Goal: Information Seeking & Learning: Learn about a topic

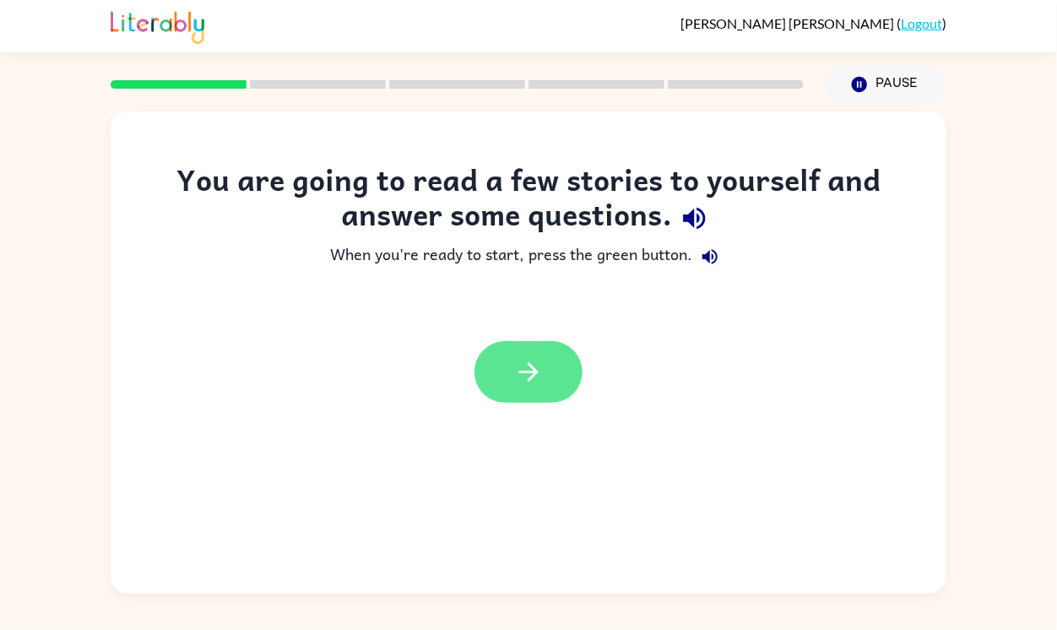
click at [565, 370] on button "button" at bounding box center [528, 372] width 108 height 62
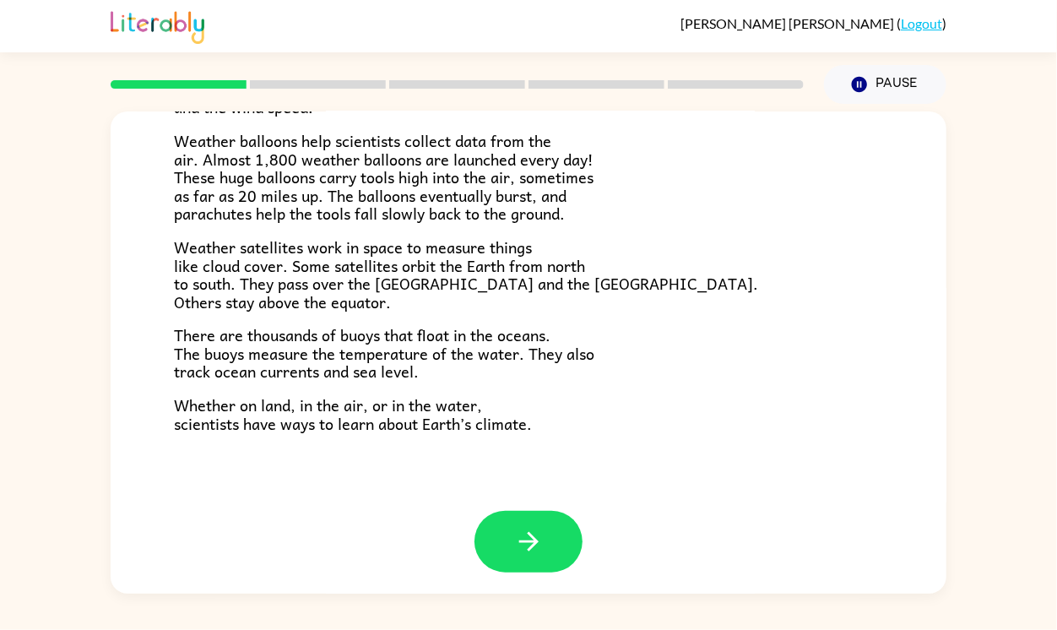
scroll to position [471, 0]
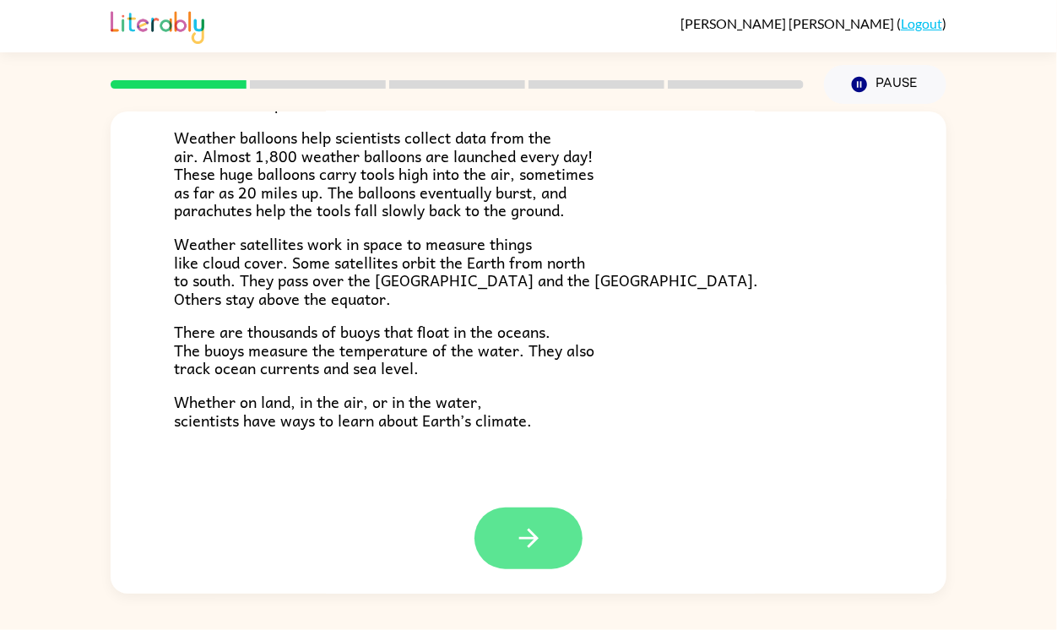
click at [530, 538] on icon "button" at bounding box center [527, 537] width 19 height 19
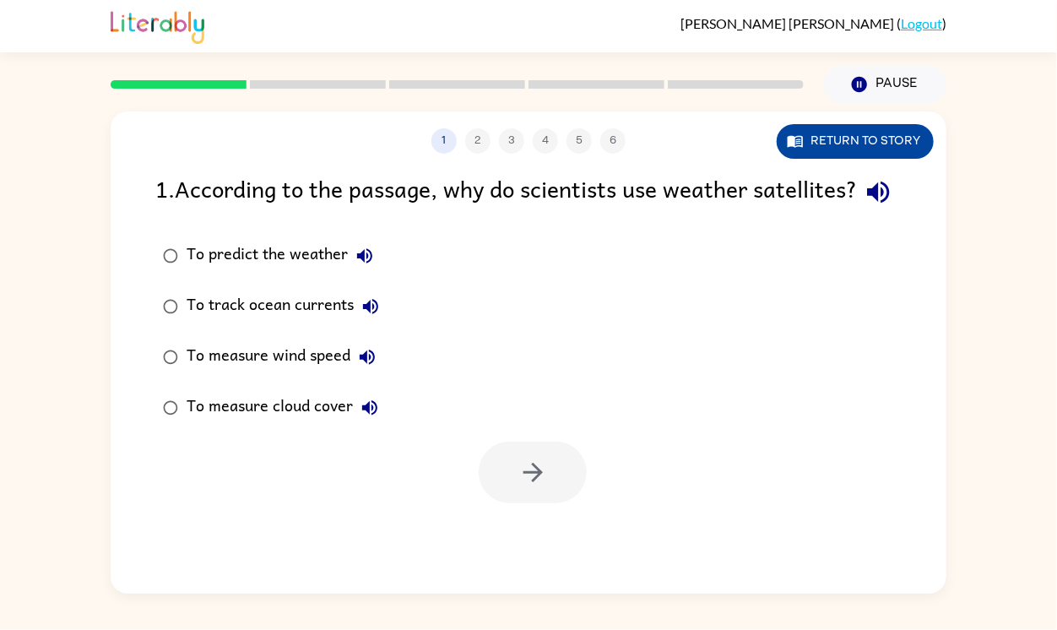
click at [895, 145] on button "Return to story" at bounding box center [854, 141] width 157 height 35
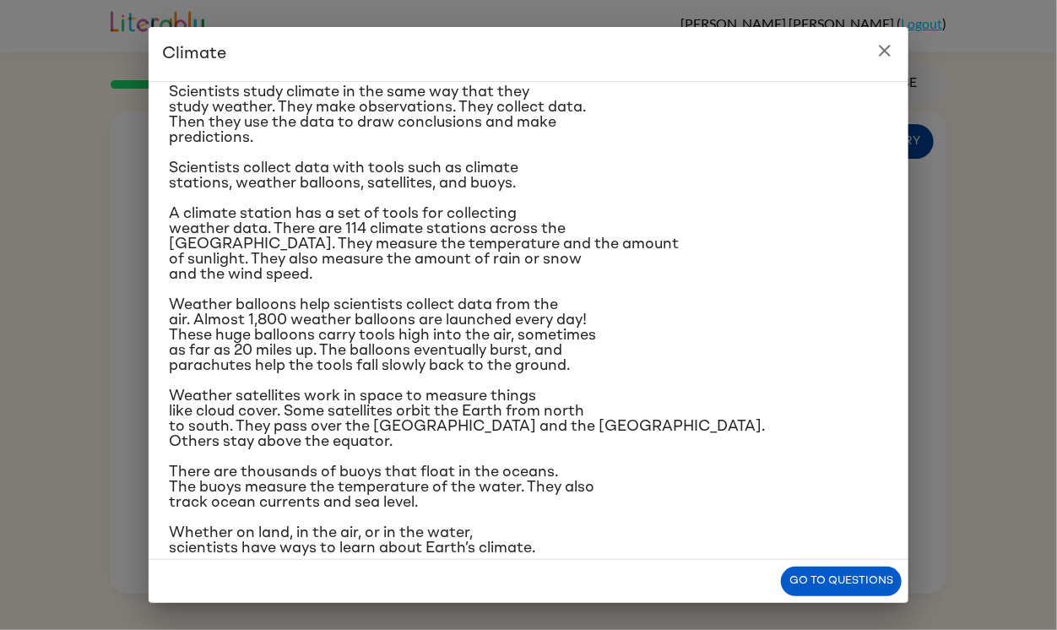
scroll to position [144, 0]
click at [840, 576] on button "Go to questions" at bounding box center [841, 581] width 121 height 30
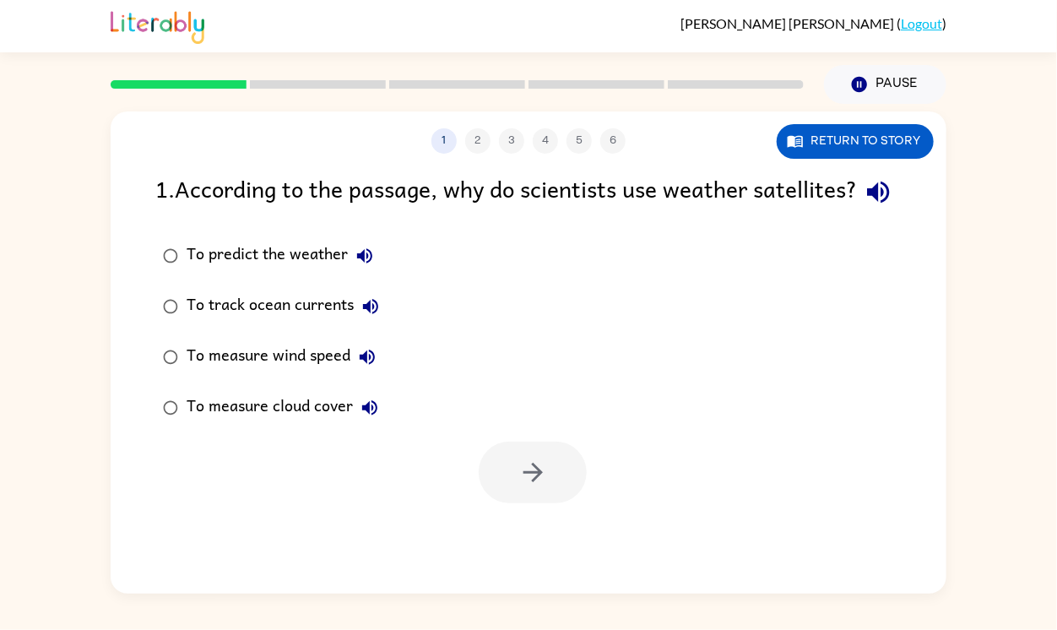
click at [332, 424] on div "To measure cloud cover" at bounding box center [286, 408] width 200 height 34
click at [526, 479] on button "button" at bounding box center [532, 472] width 108 height 62
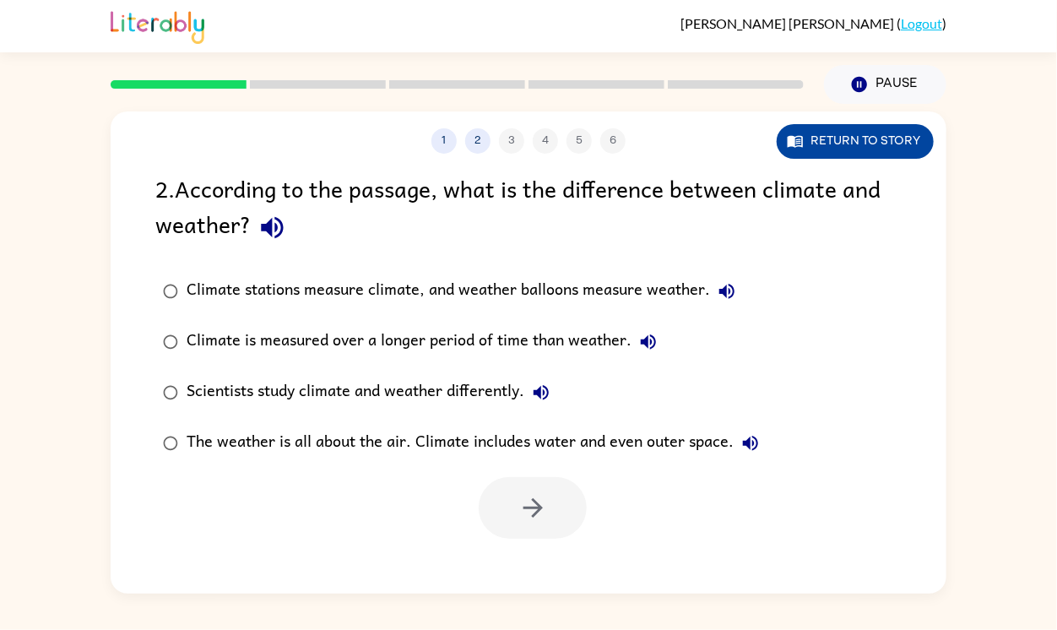
click at [835, 133] on button "Return to story" at bounding box center [854, 141] width 157 height 35
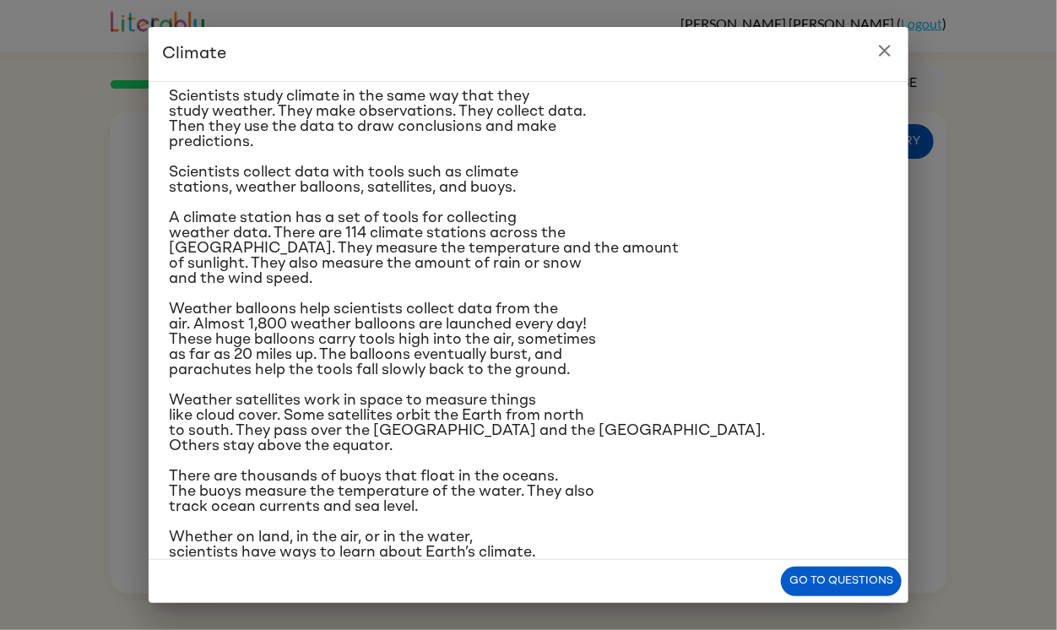
scroll to position [169, 0]
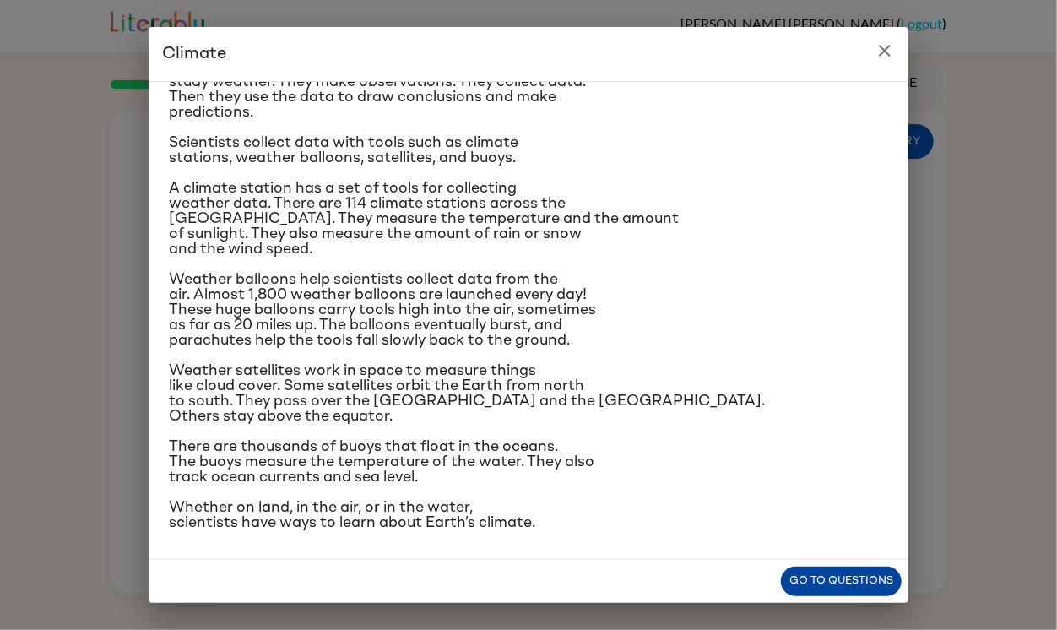
click at [823, 568] on button "Go to questions" at bounding box center [841, 581] width 121 height 30
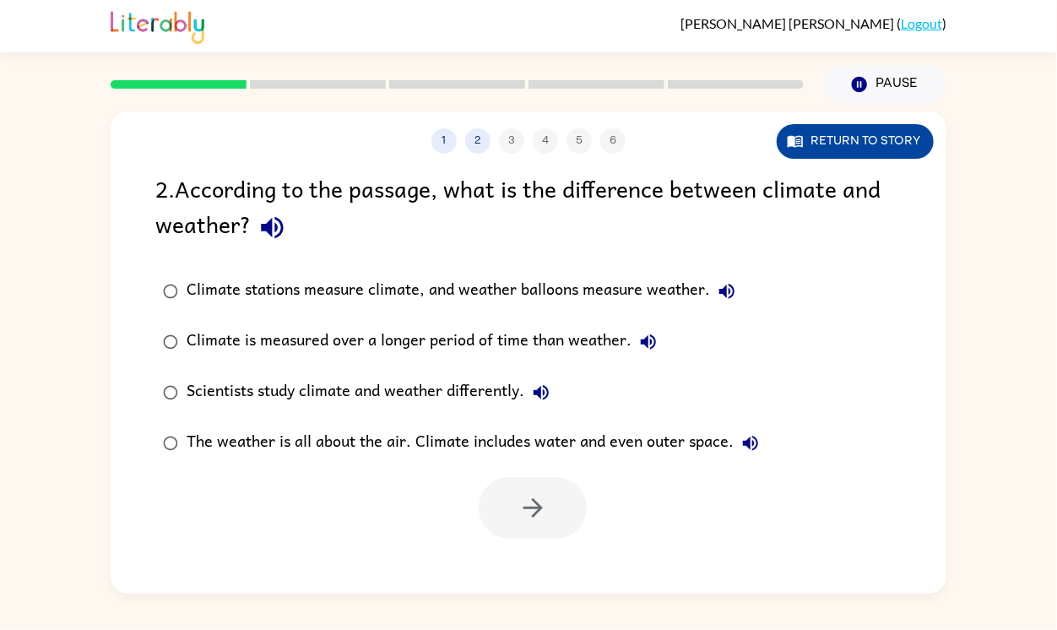
click at [851, 156] on button "Return to story" at bounding box center [854, 141] width 157 height 35
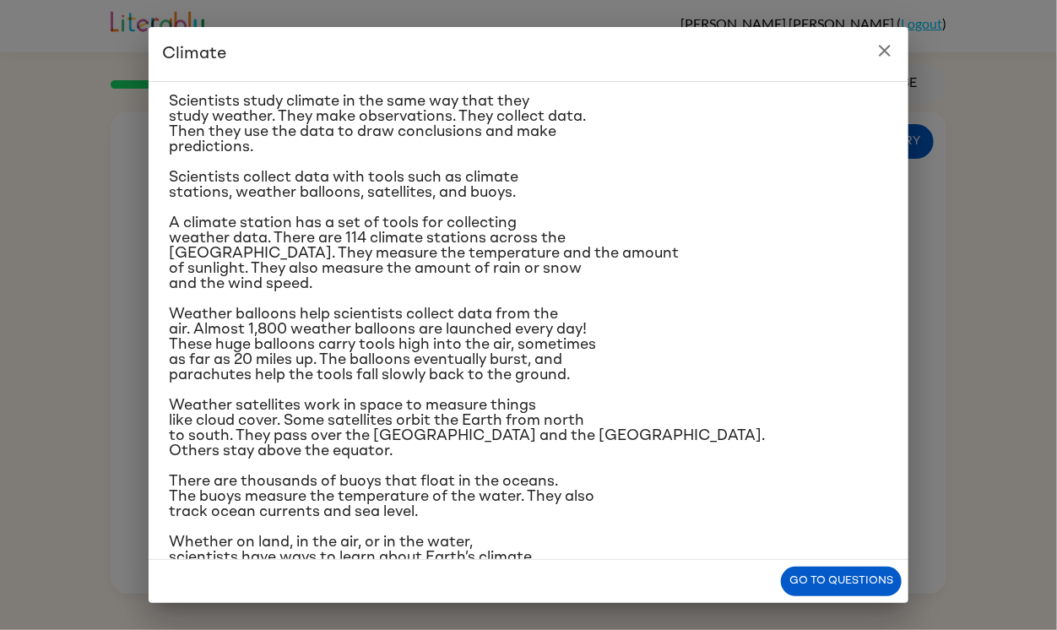
scroll to position [135, 0]
click at [840, 575] on button "Go to questions" at bounding box center [841, 581] width 121 height 30
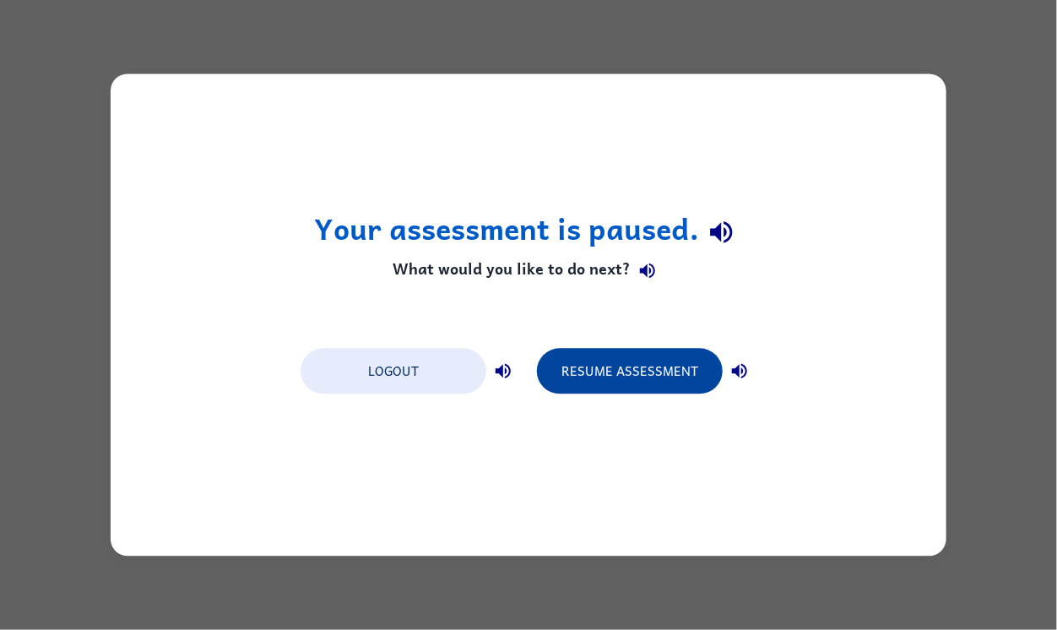
click at [592, 390] on button "Resume Assessment" at bounding box center [630, 372] width 186 height 46
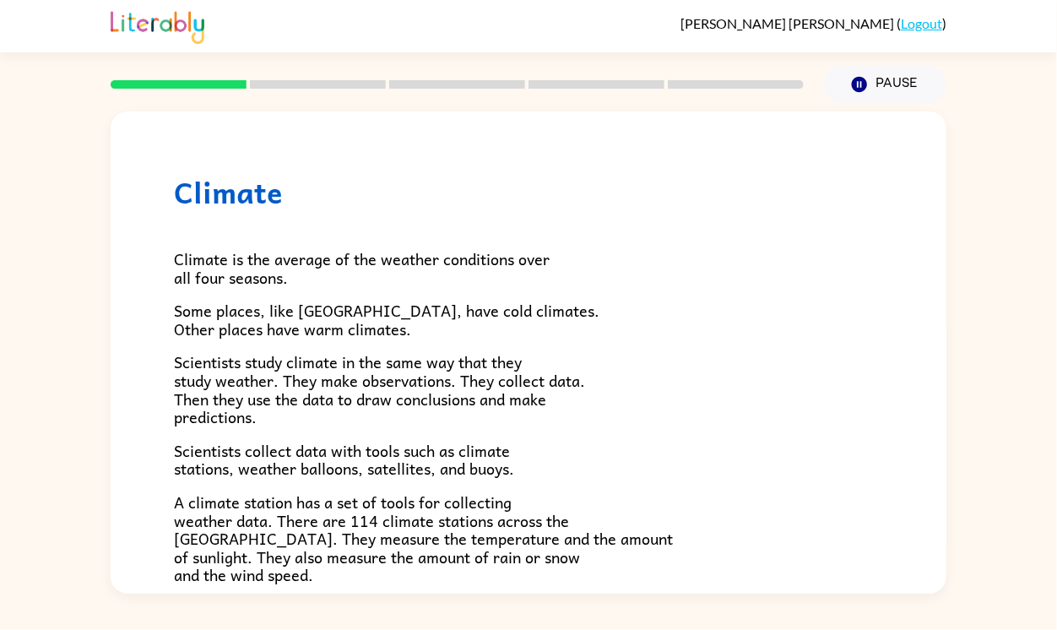
scroll to position [471, 0]
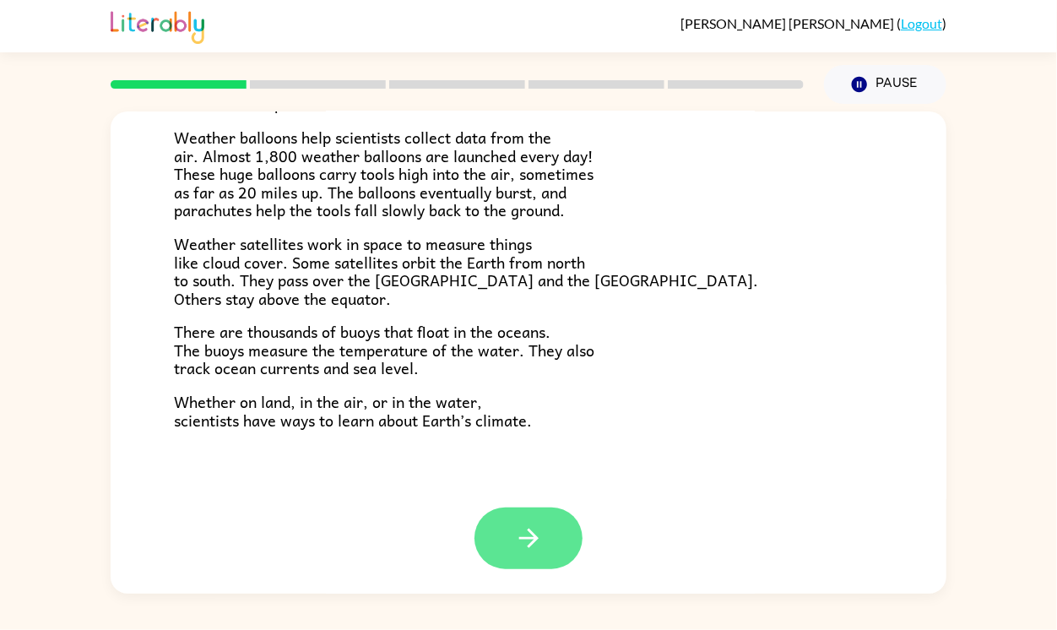
click at [516, 529] on icon "button" at bounding box center [529, 538] width 30 height 30
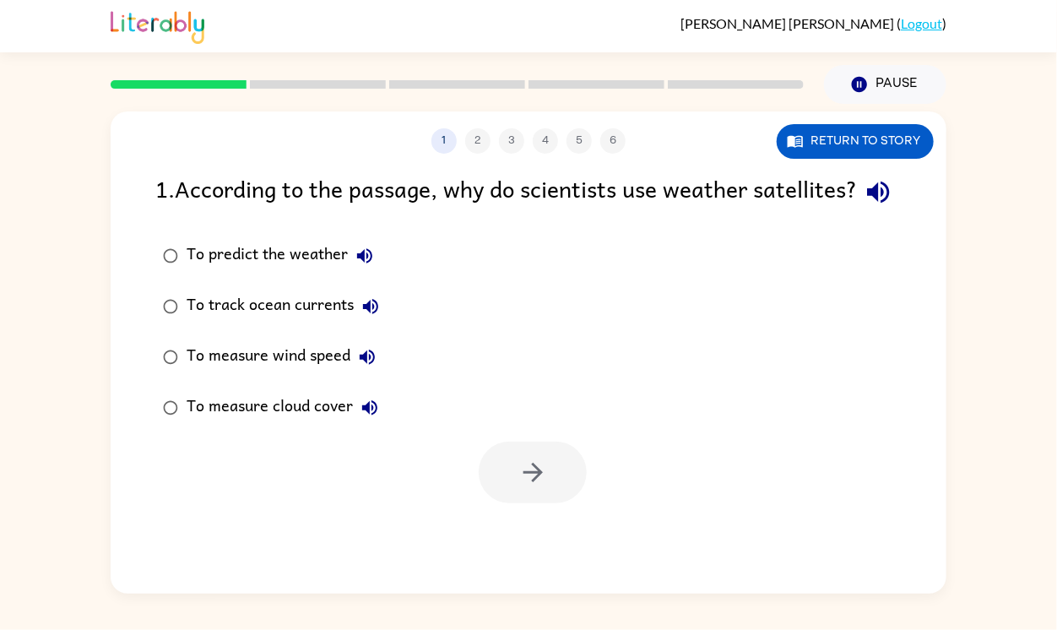
scroll to position [0, 0]
click at [305, 424] on label "To measure cloud cover" at bounding box center [271, 407] width 250 height 51
click at [533, 487] on icon "button" at bounding box center [533, 472] width 30 height 30
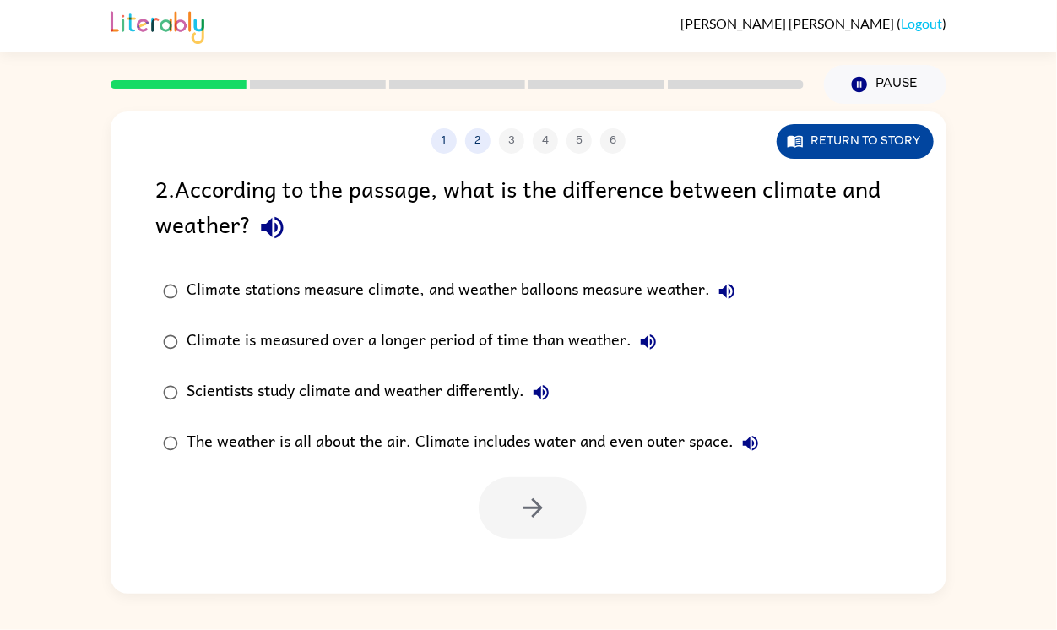
click at [893, 152] on button "Return to story" at bounding box center [854, 141] width 157 height 35
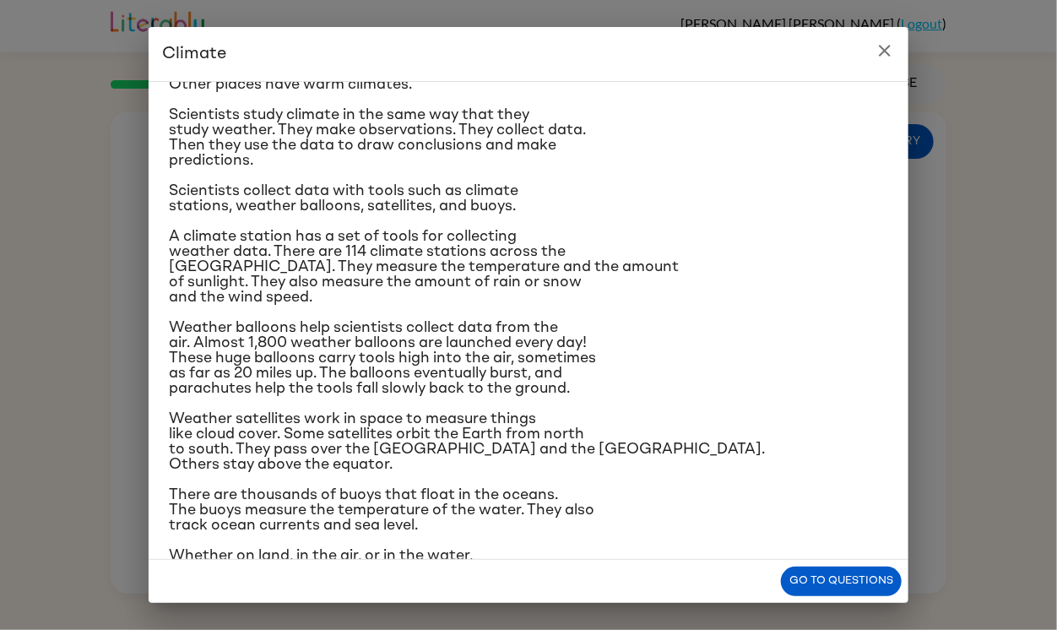
scroll to position [121, 0]
click at [828, 586] on button "Go to questions" at bounding box center [841, 581] width 121 height 30
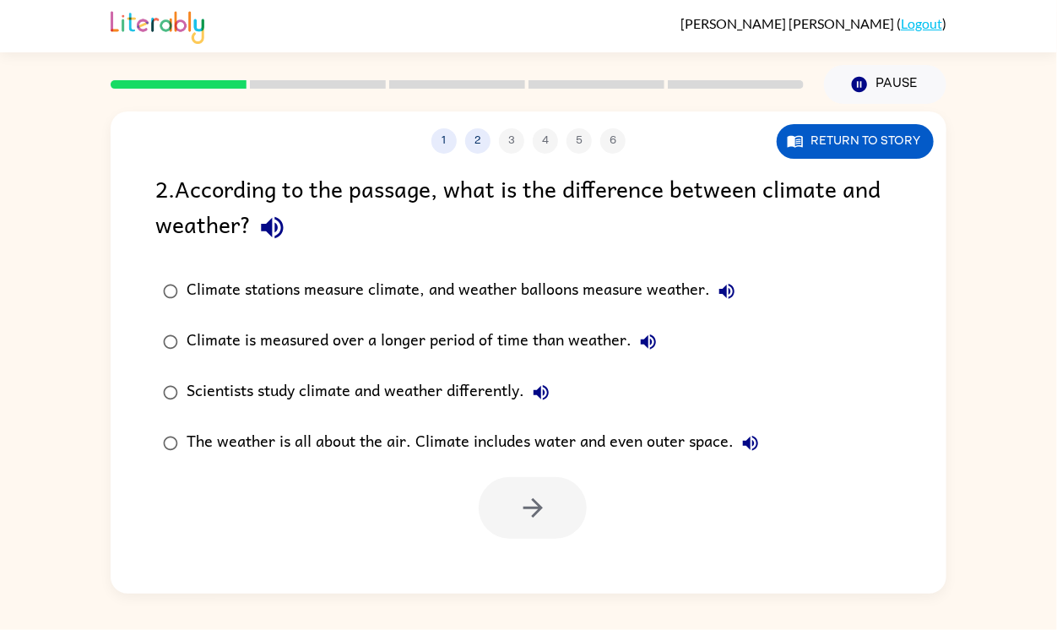
click at [413, 439] on div "The weather is all about the air. Climate includes water and even outer space." at bounding box center [476, 443] width 581 height 34
click at [527, 506] on icon "button" at bounding box center [531, 507] width 19 height 19
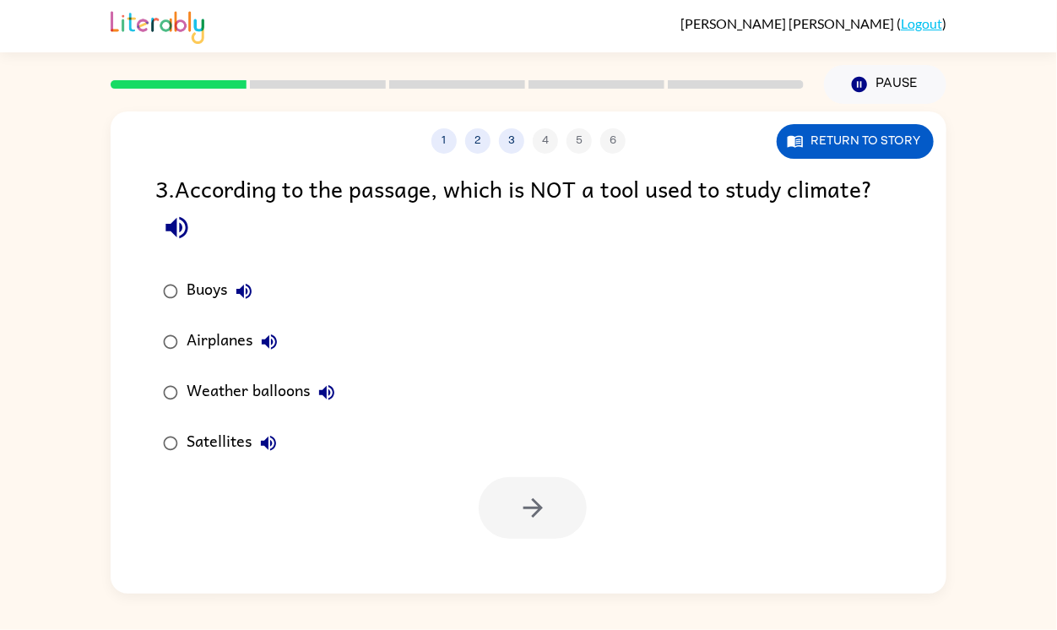
click at [239, 341] on div "Airplanes" at bounding box center [236, 342] width 100 height 34
click at [524, 496] on icon "button" at bounding box center [533, 508] width 30 height 30
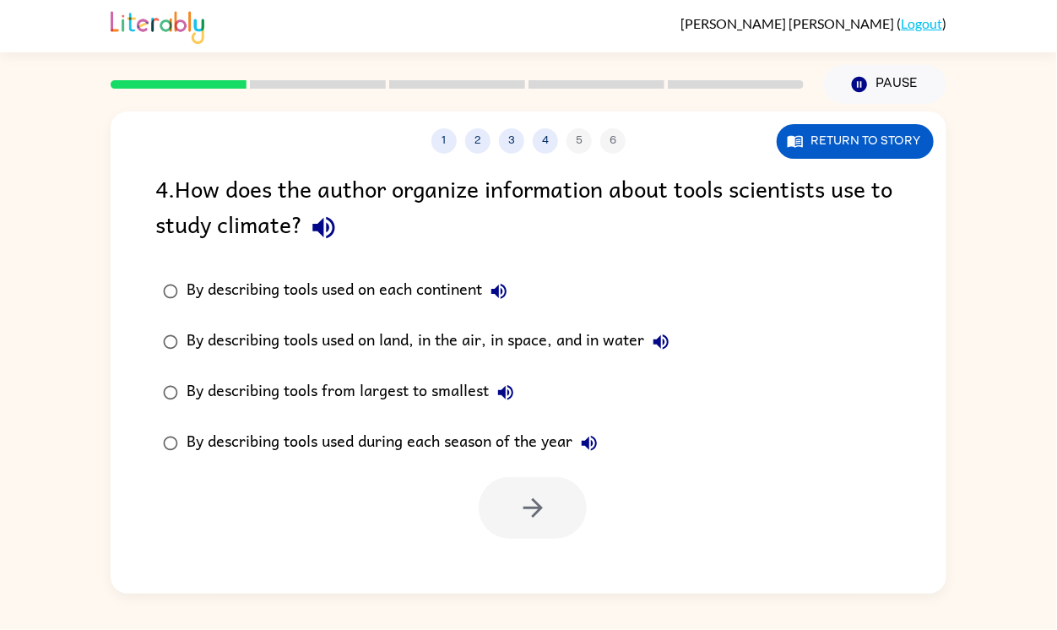
click at [593, 335] on div "By describing tools used on land, in the air, in space, and in water" at bounding box center [431, 342] width 491 height 34
click at [528, 521] on icon "button" at bounding box center [533, 508] width 30 height 30
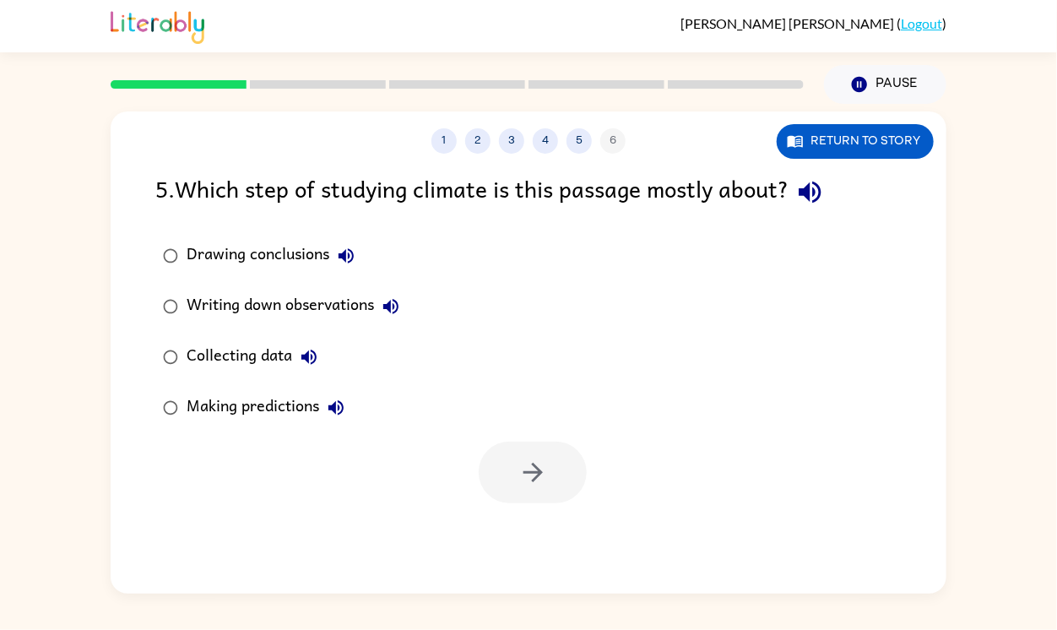
click at [219, 335] on label "Collecting data" at bounding box center [281, 357] width 270 height 51
click at [554, 454] on button "button" at bounding box center [532, 472] width 108 height 62
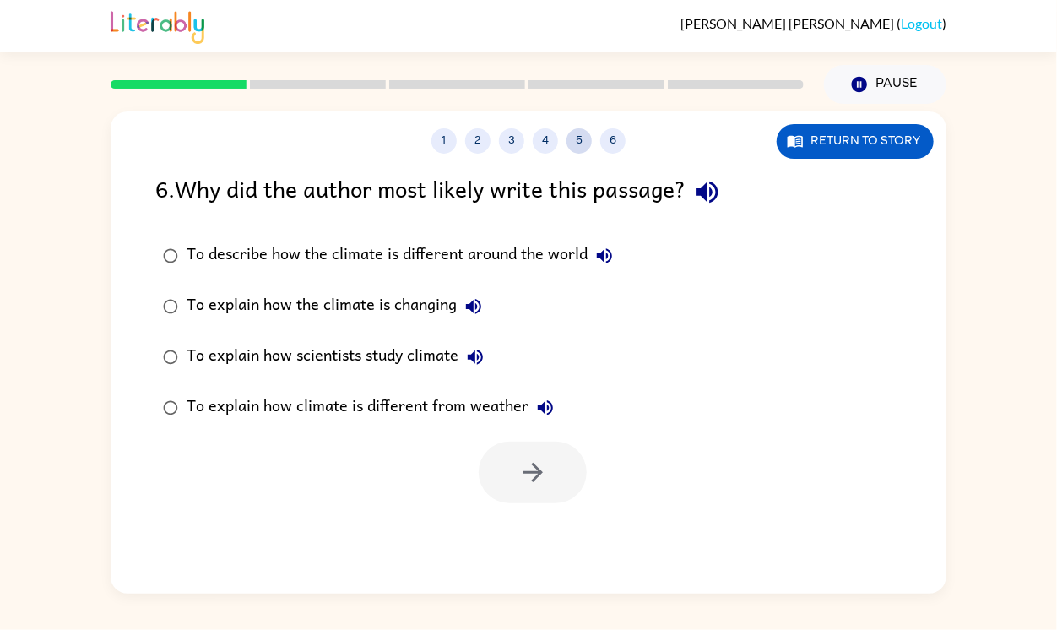
click at [580, 141] on button "5" at bounding box center [578, 140] width 25 height 25
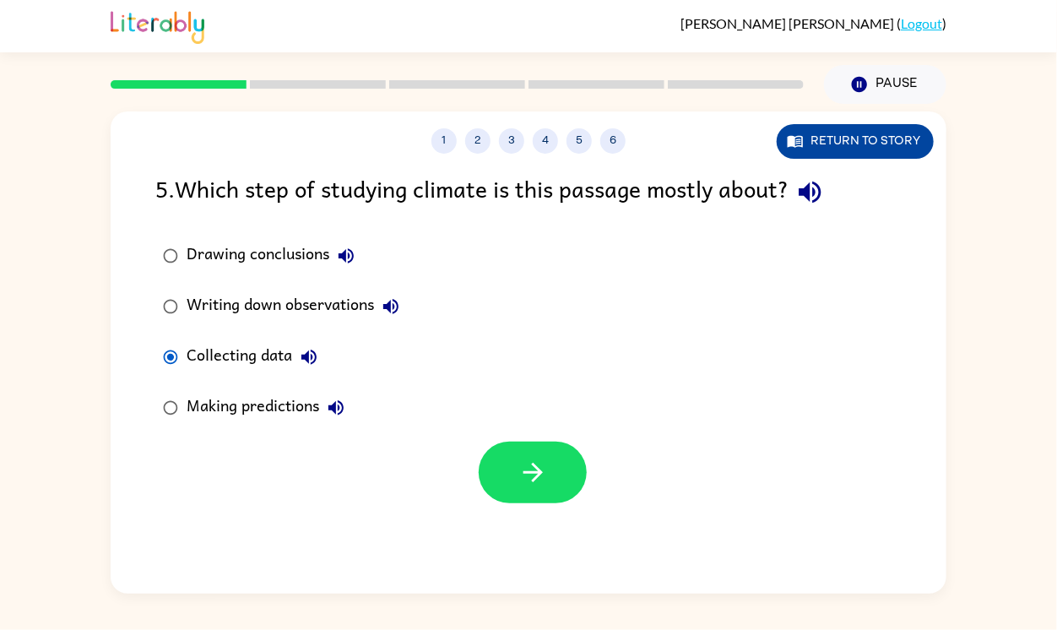
click at [821, 143] on button "Return to story" at bounding box center [854, 141] width 157 height 35
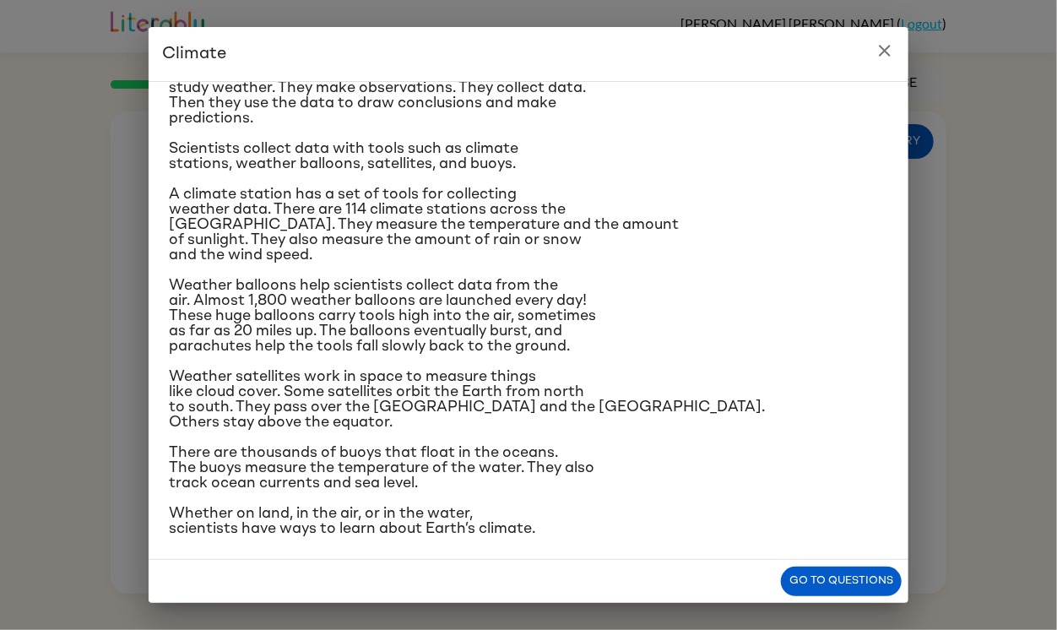
scroll to position [161, 0]
click at [806, 583] on button "Go to questions" at bounding box center [841, 581] width 121 height 30
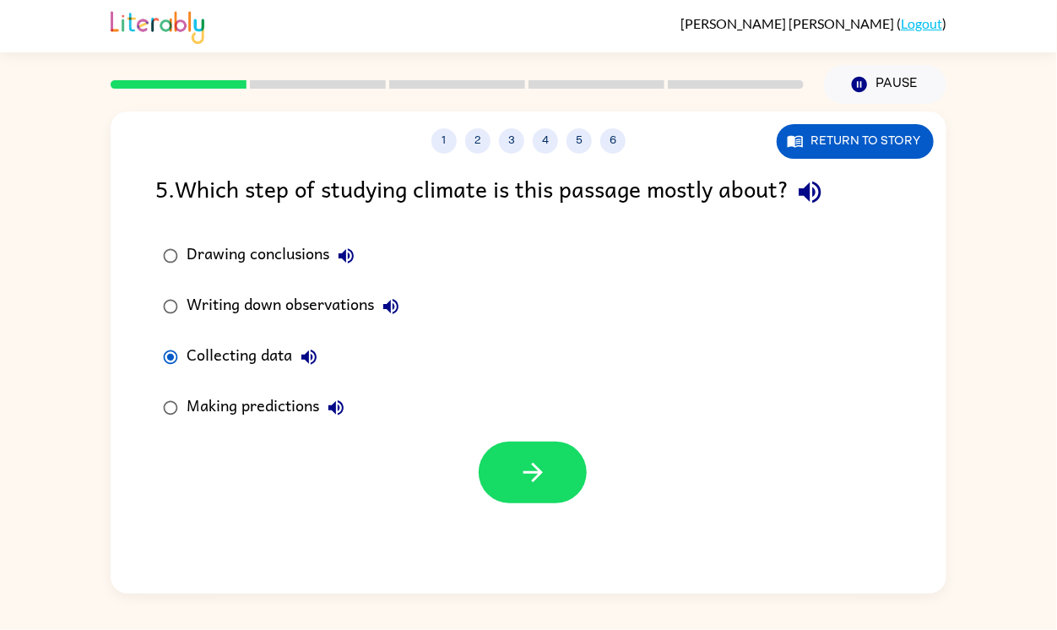
click at [256, 413] on div "Making predictions" at bounding box center [269, 408] width 166 height 34
click at [543, 448] on button "button" at bounding box center [532, 472] width 108 height 62
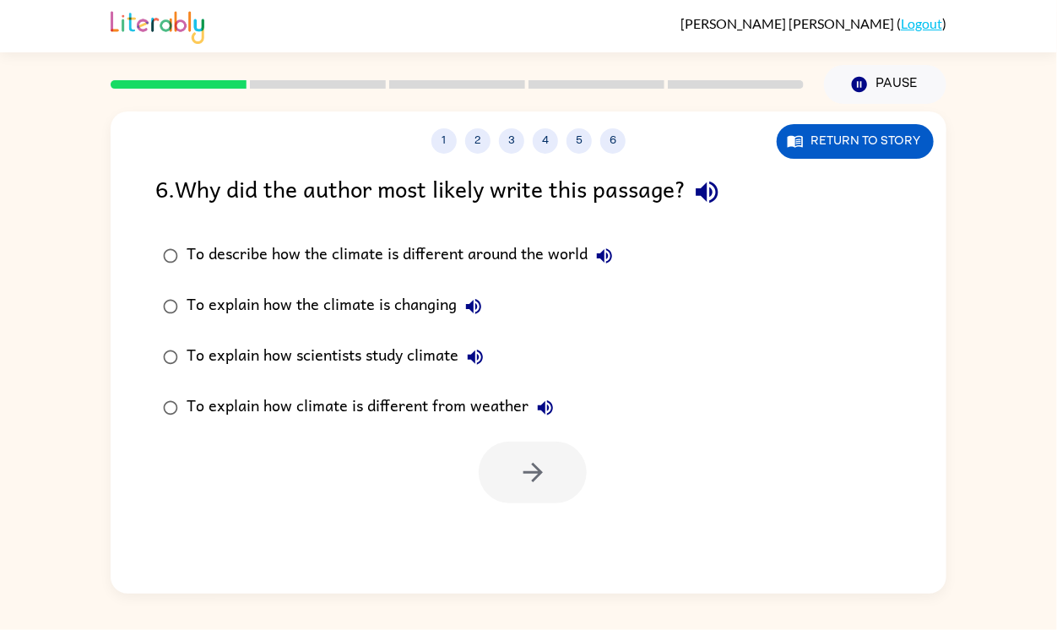
click at [581, 154] on div "1 2 3 4 5 6 Return to story 6 . Why did the author most likely write this passa…" at bounding box center [528, 352] width 835 height 482
click at [580, 148] on button "5" at bounding box center [578, 140] width 25 height 25
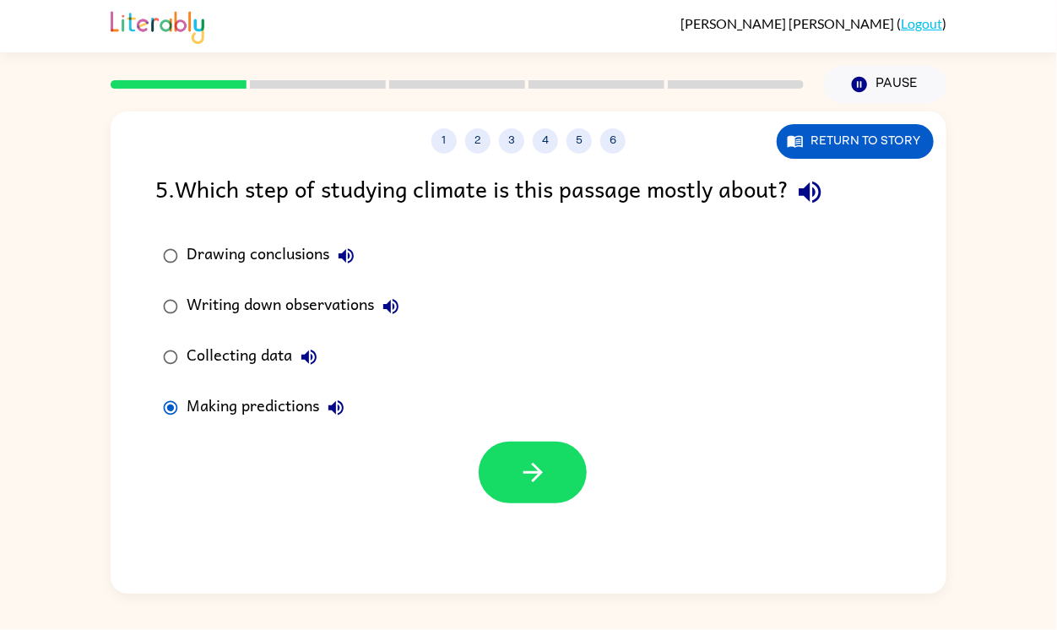
click at [252, 356] on div "Collecting data" at bounding box center [255, 357] width 139 height 34
click at [505, 457] on button "button" at bounding box center [532, 472] width 108 height 62
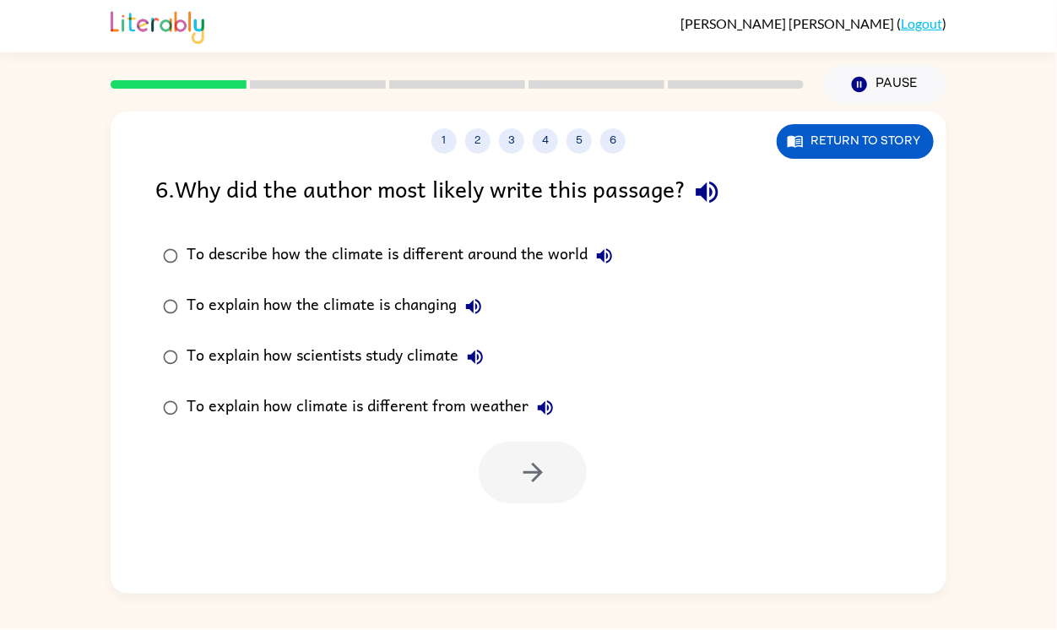
click at [419, 353] on div "To explain how scientists study climate" at bounding box center [338, 357] width 305 height 34
click at [524, 458] on icon "button" at bounding box center [533, 472] width 30 height 30
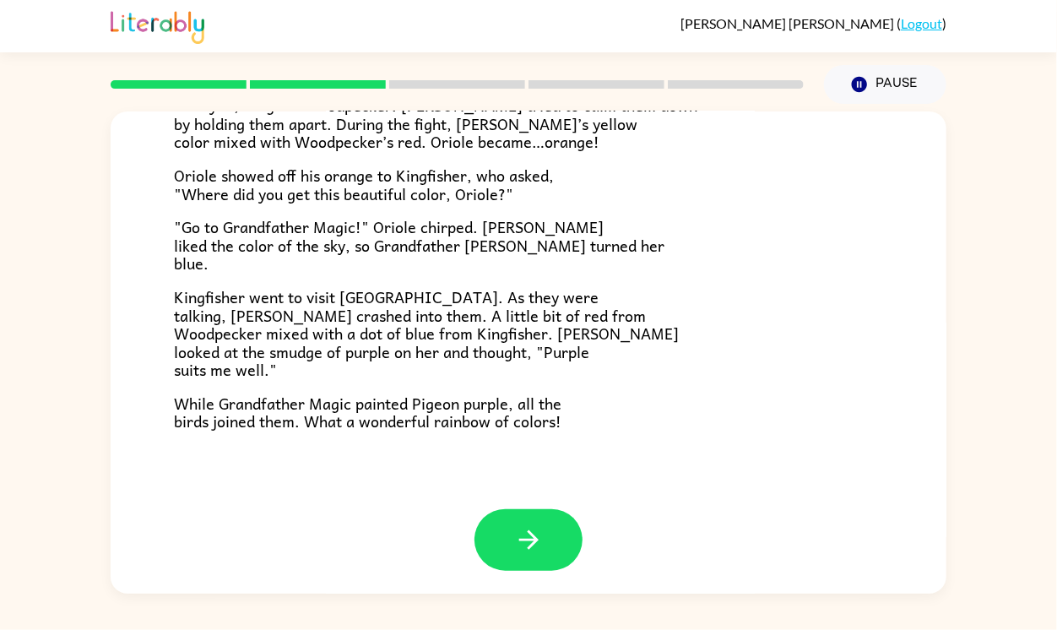
scroll to position [435, 0]
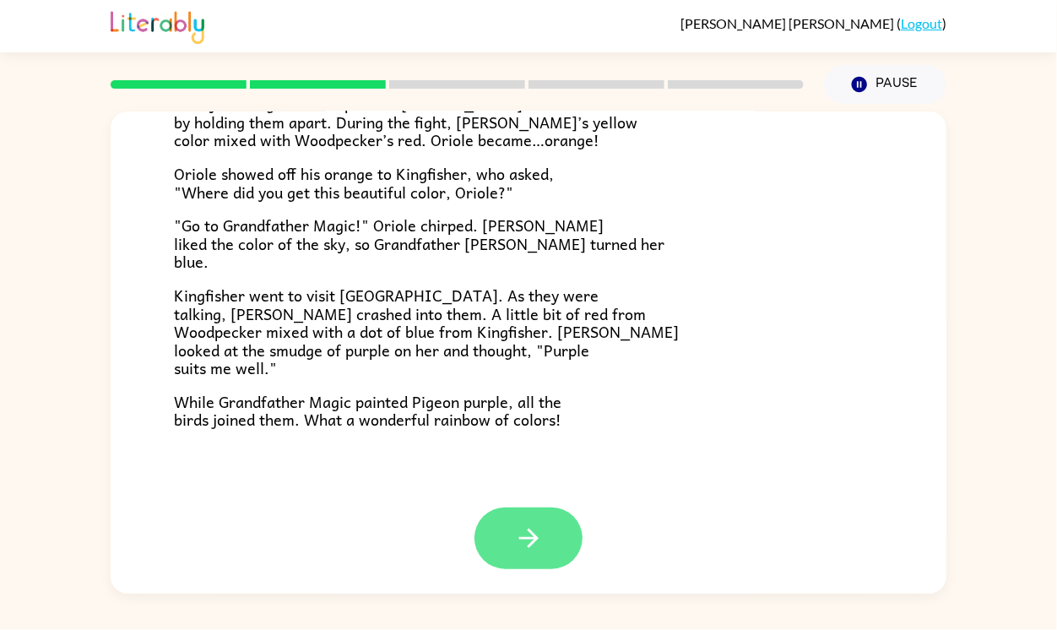
click at [535, 540] on icon "button" at bounding box center [529, 538] width 30 height 30
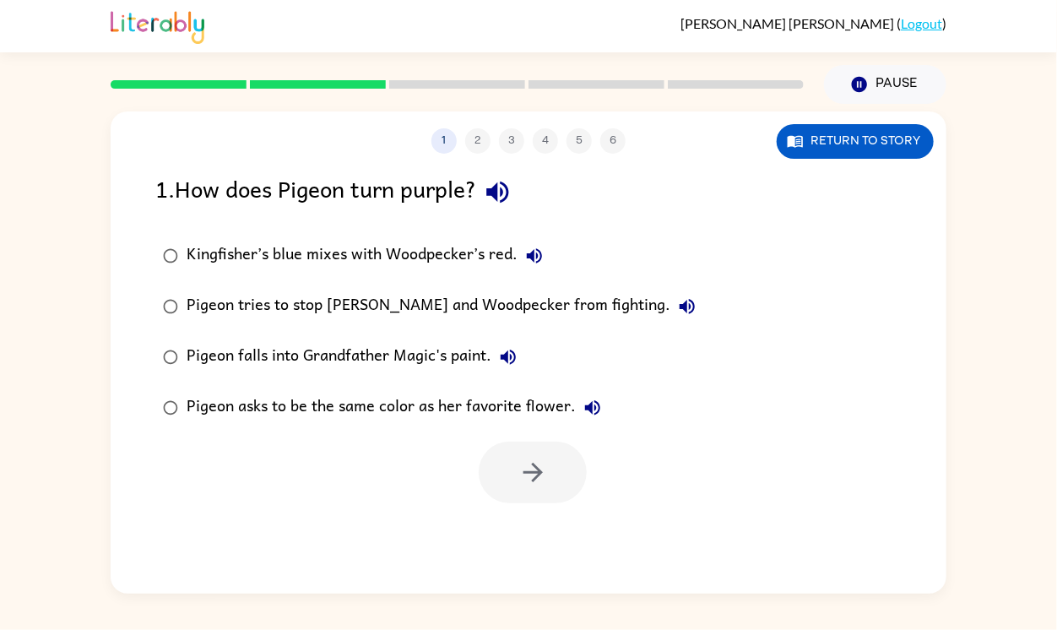
scroll to position [0, 0]
click at [794, 347] on div "Kingfisher’s blue mixes with Woodpecker’s red. [PERSON_NAME] tries to stop [PER…" at bounding box center [550, 331] width 791 height 203
click at [799, 359] on div "Kingfisher’s blue mixes with Woodpecker’s red. [PERSON_NAME] tries to stop [PER…" at bounding box center [550, 331] width 791 height 203
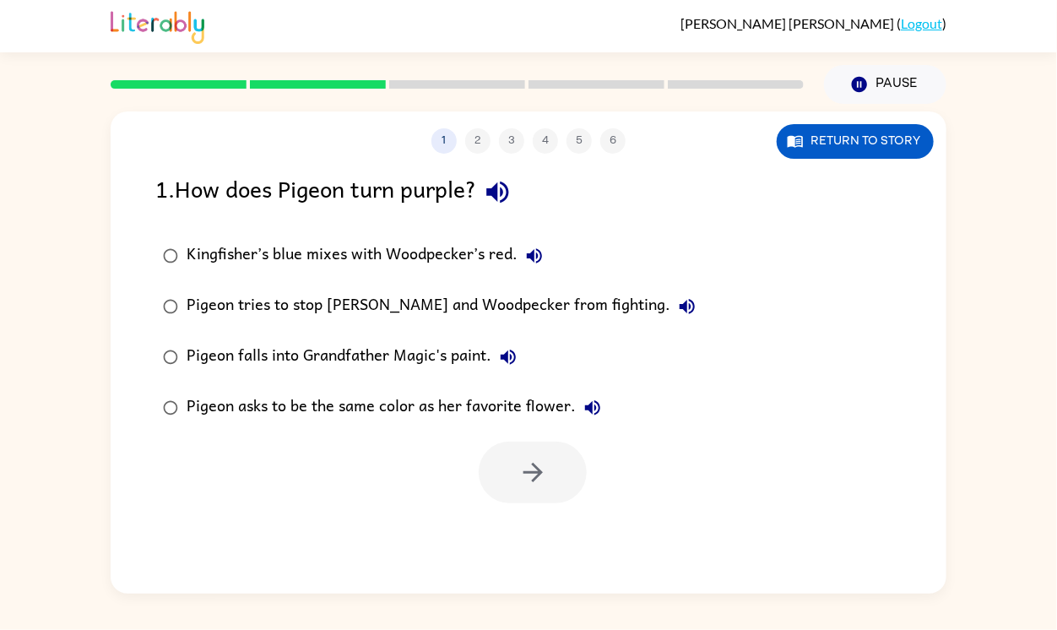
click at [799, 359] on div "Kingfisher’s blue mixes with Woodpecker’s red. [PERSON_NAME] tries to stop [PER…" at bounding box center [550, 331] width 791 height 203
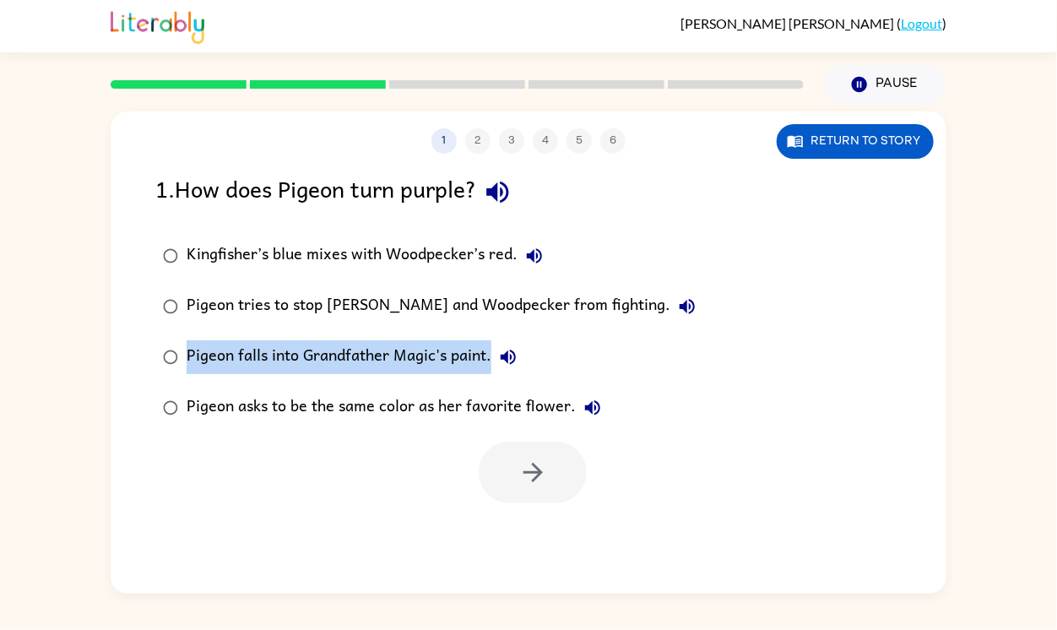
click at [799, 359] on div "Kingfisher’s blue mixes with Woodpecker’s red. [PERSON_NAME] tries to stop [PER…" at bounding box center [550, 331] width 791 height 203
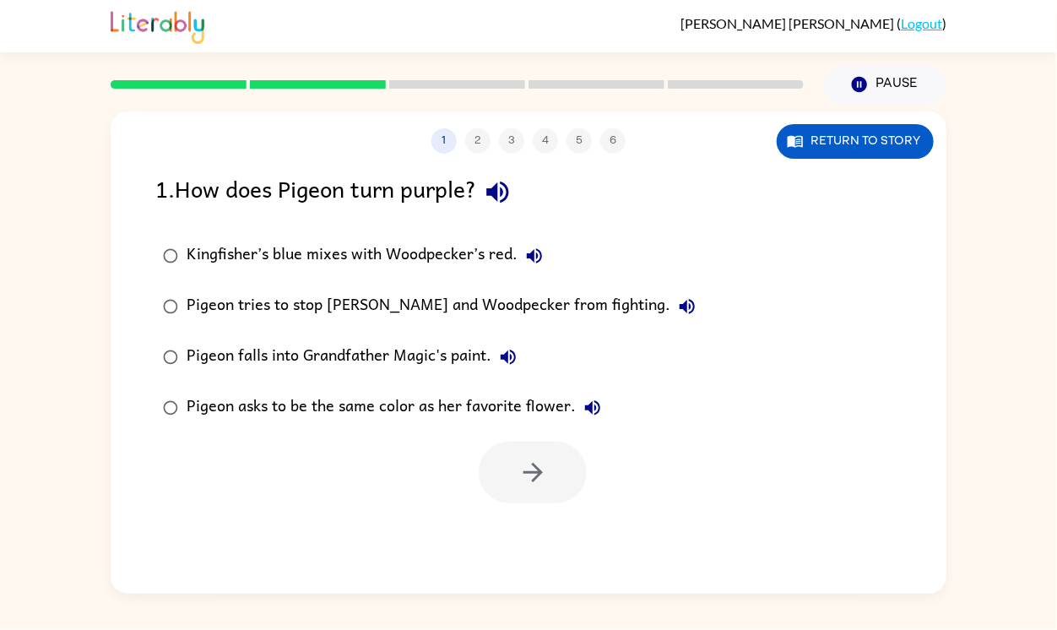
click at [799, 359] on div "Kingfisher’s blue mixes with Woodpecker’s red. [PERSON_NAME] tries to stop [PER…" at bounding box center [550, 331] width 791 height 203
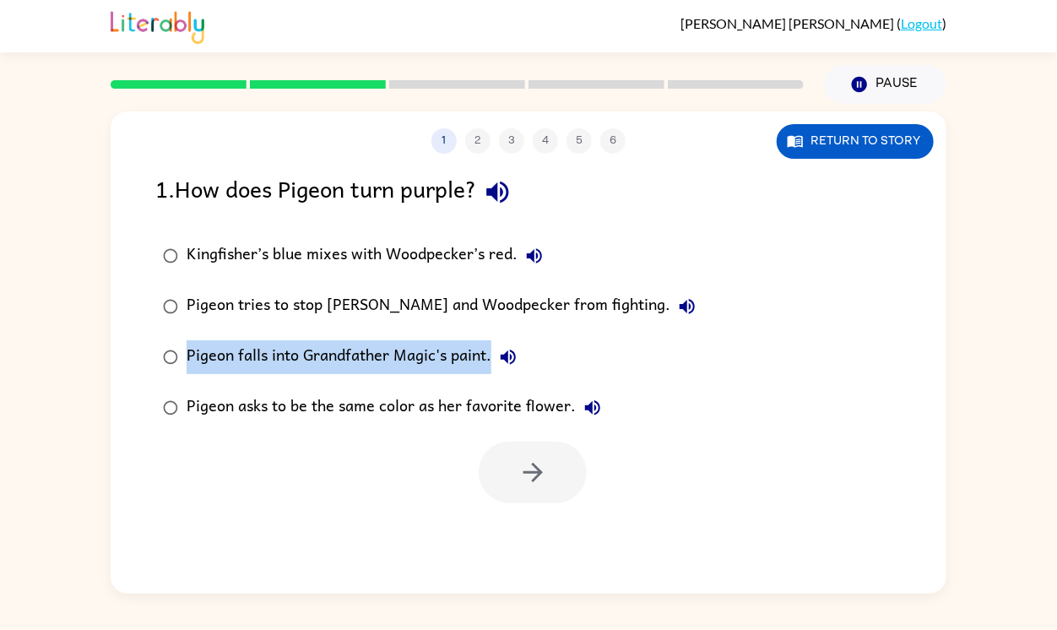
click at [799, 359] on div "Kingfisher’s blue mixes with Woodpecker’s red. [PERSON_NAME] tries to stop [PER…" at bounding box center [550, 331] width 791 height 203
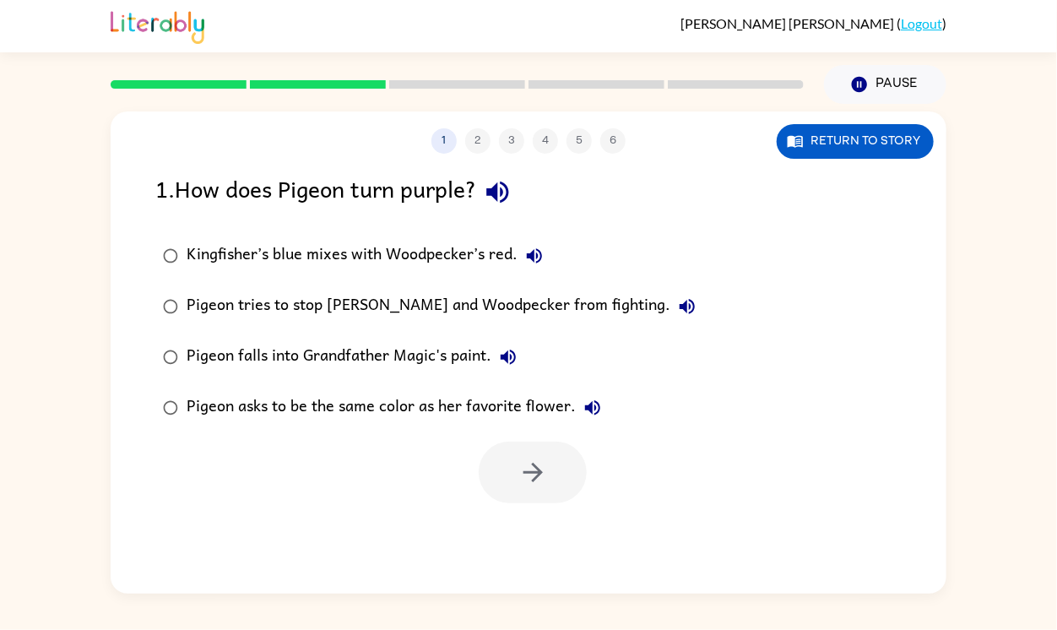
click at [399, 244] on div "Kingfisher’s blue mixes with Woodpecker’s red." at bounding box center [368, 256] width 365 height 34
click at [564, 466] on button "button" at bounding box center [532, 472] width 108 height 62
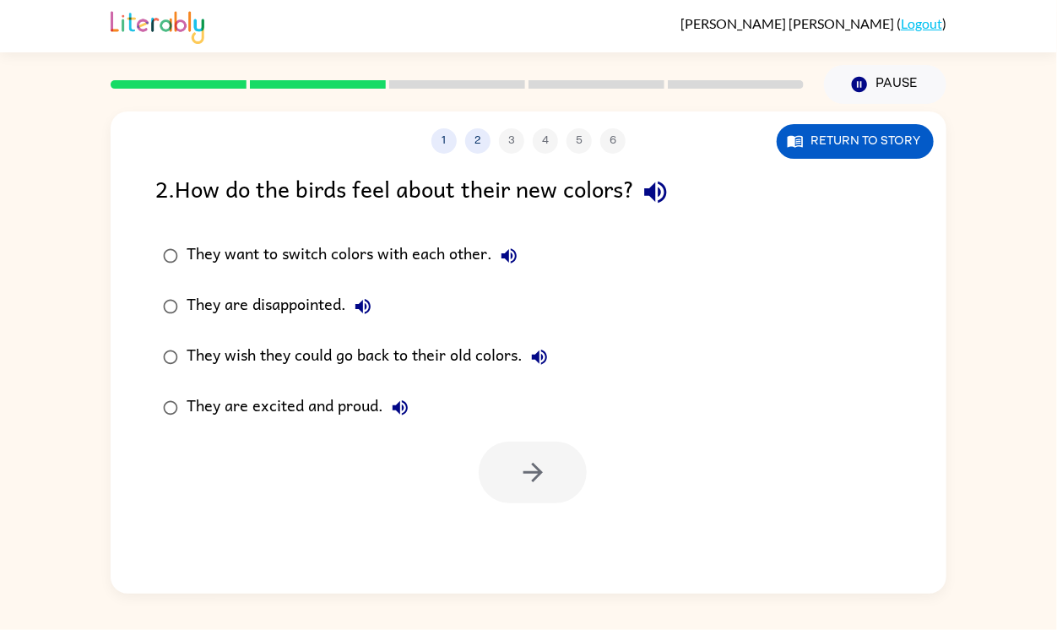
click at [329, 415] on div "They are excited and proud." at bounding box center [301, 408] width 230 height 34
click at [537, 485] on icon "button" at bounding box center [533, 472] width 30 height 30
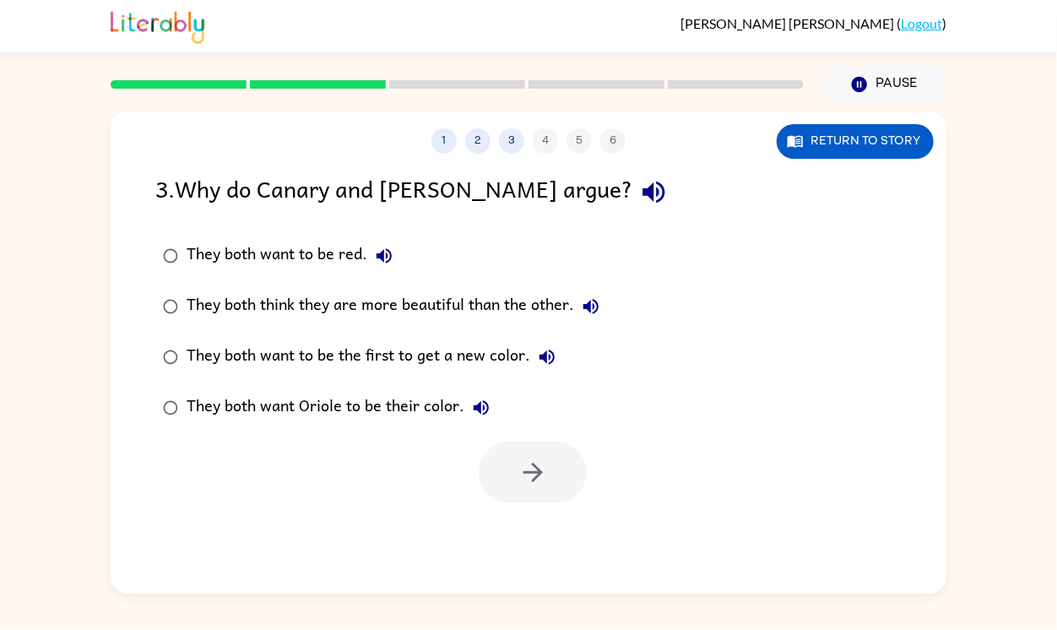
click at [466, 300] on div "They both think they are more beautiful than the other." at bounding box center [396, 306] width 421 height 34
click at [535, 473] on icon "button" at bounding box center [531, 471] width 19 height 19
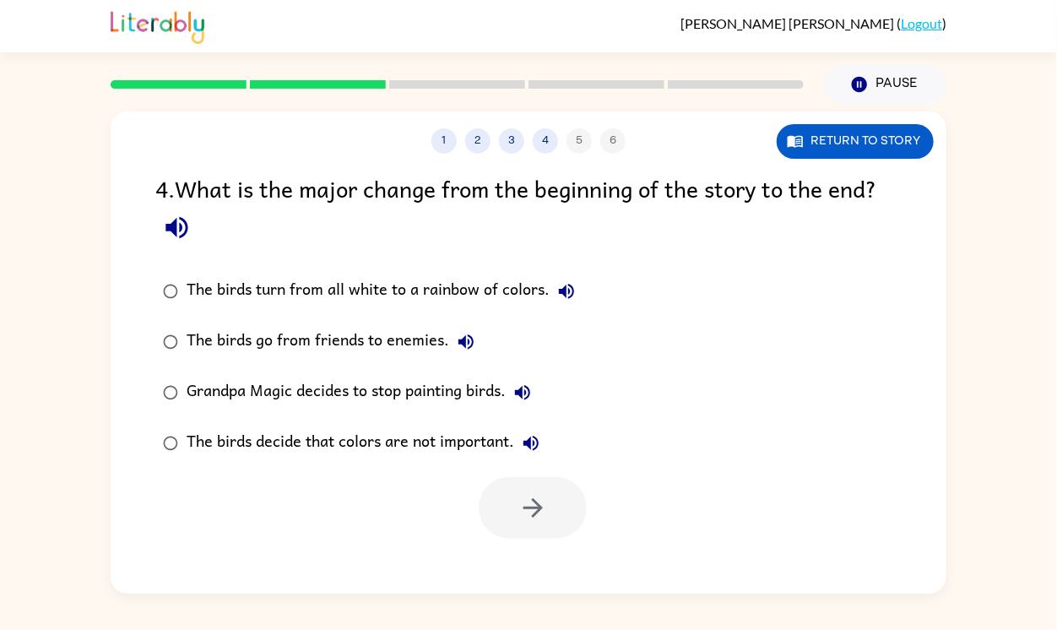
click at [435, 286] on div "The birds turn from all white to a rainbow of colors." at bounding box center [384, 291] width 397 height 34
click at [565, 515] on button "button" at bounding box center [532, 508] width 108 height 62
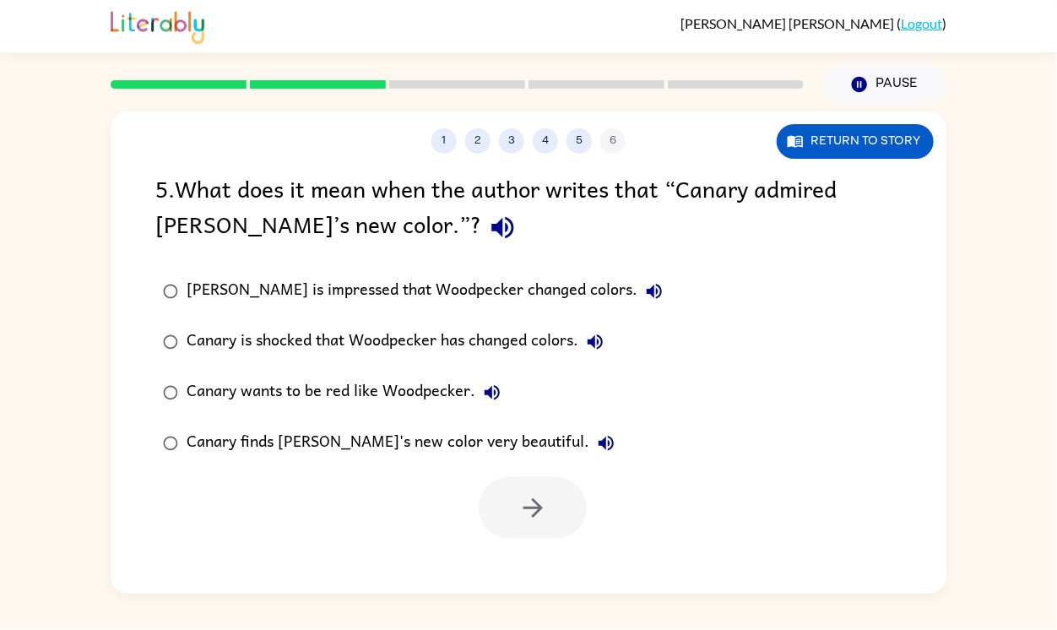
click at [495, 432] on div "Canary finds [PERSON_NAME]'s new color very beautiful." at bounding box center [404, 443] width 436 height 34
click at [537, 533] on button "button" at bounding box center [532, 508] width 108 height 62
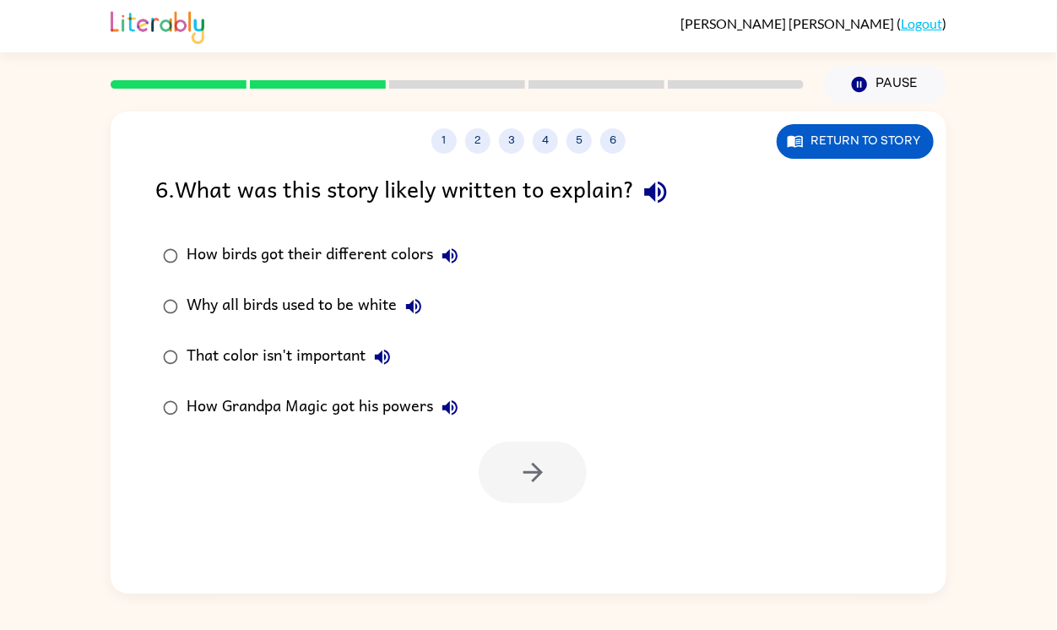
click at [403, 254] on div "How birds got their different colors" at bounding box center [326, 256] width 280 height 34
click at [543, 456] on button "button" at bounding box center [532, 472] width 108 height 62
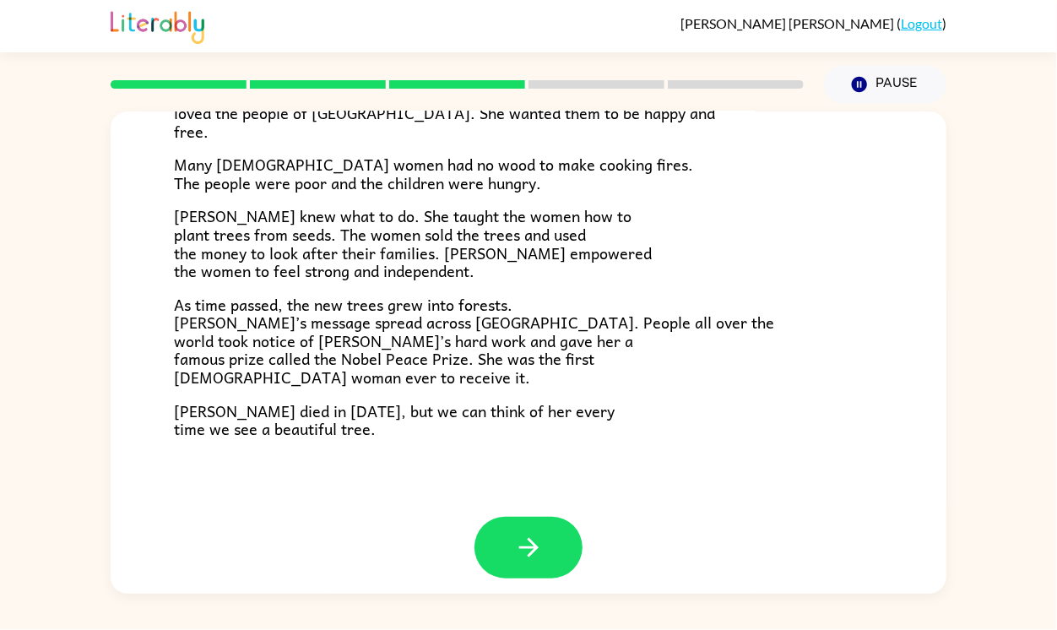
scroll to position [474, 0]
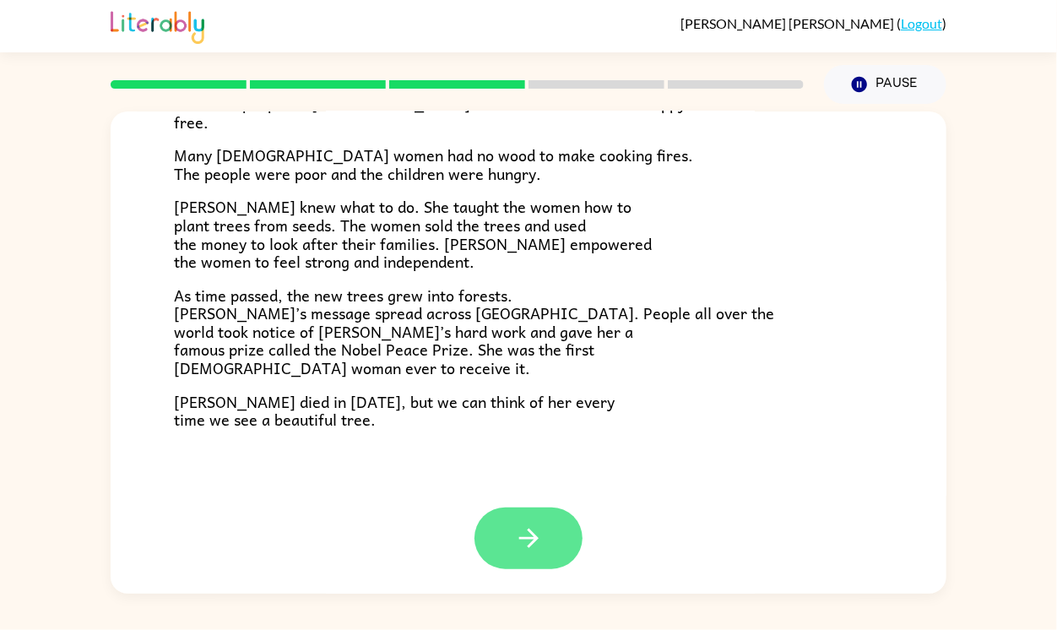
click at [541, 521] on button "button" at bounding box center [528, 538] width 108 height 62
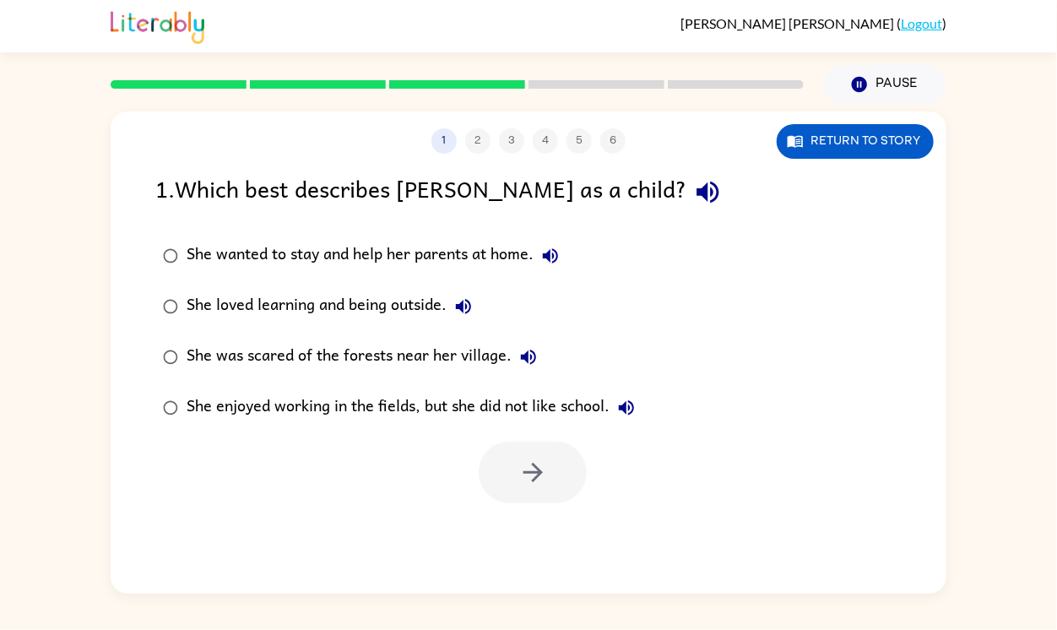
click at [376, 311] on div "She loved learning and being outside." at bounding box center [333, 306] width 294 height 34
click at [538, 484] on icon "button" at bounding box center [533, 472] width 30 height 30
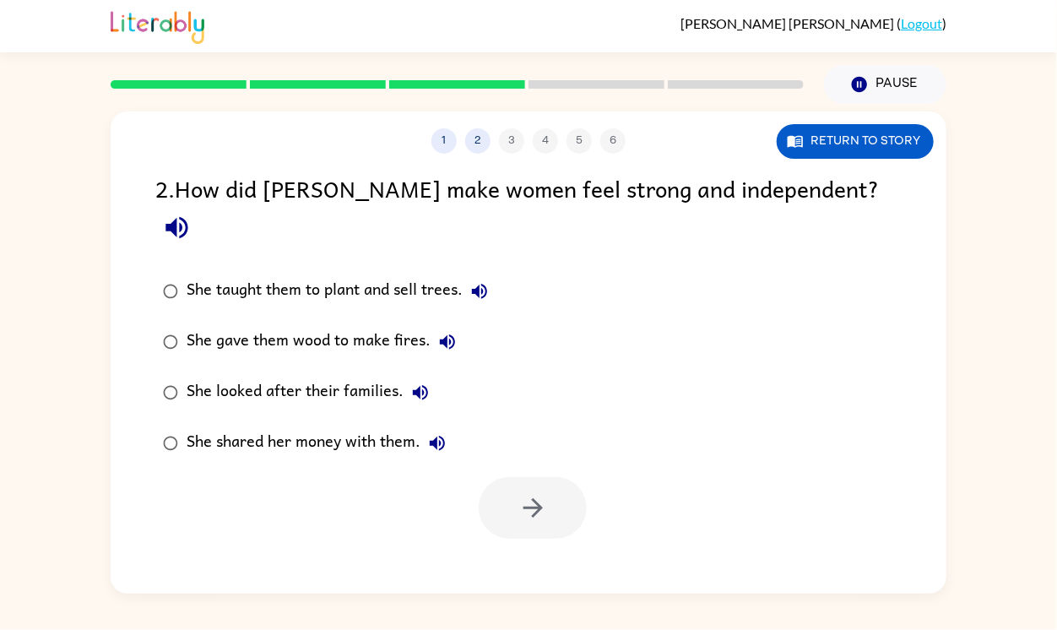
click at [386, 274] on div "She taught them to plant and sell trees." at bounding box center [341, 291] width 310 height 34
click at [529, 493] on icon "button" at bounding box center [533, 508] width 30 height 30
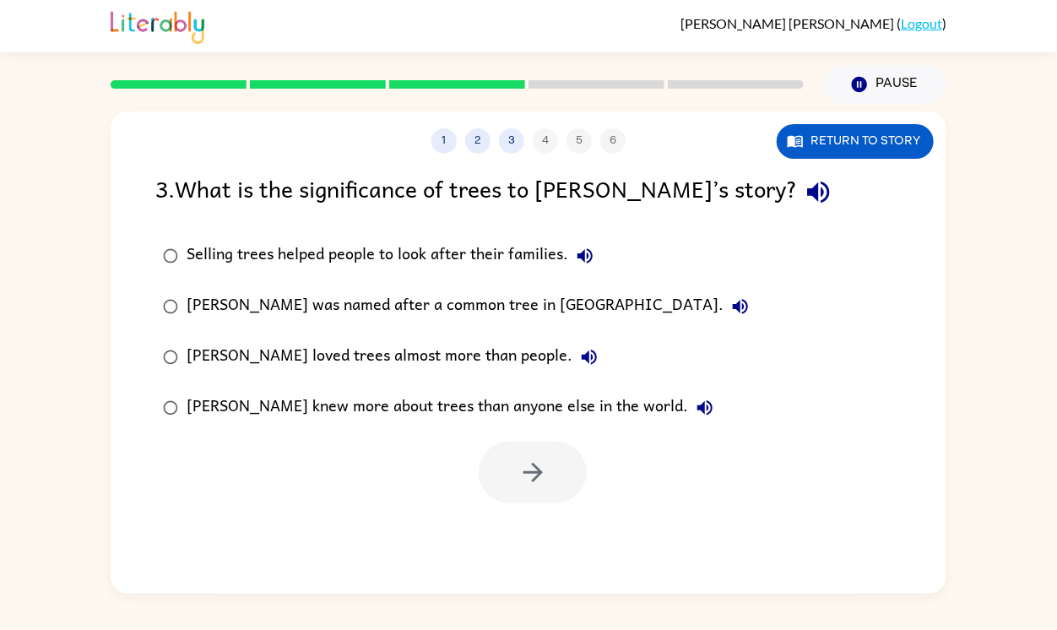
click at [487, 406] on div "[PERSON_NAME] knew more about trees than anyone else in the world." at bounding box center [453, 408] width 535 height 34
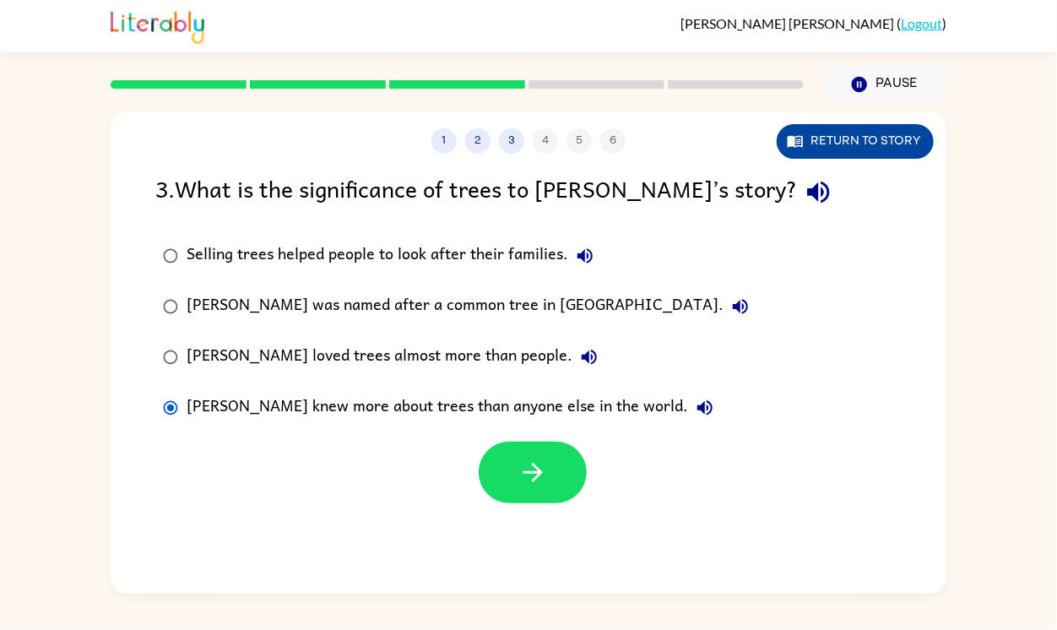
click at [869, 149] on button "Return to story" at bounding box center [854, 141] width 157 height 35
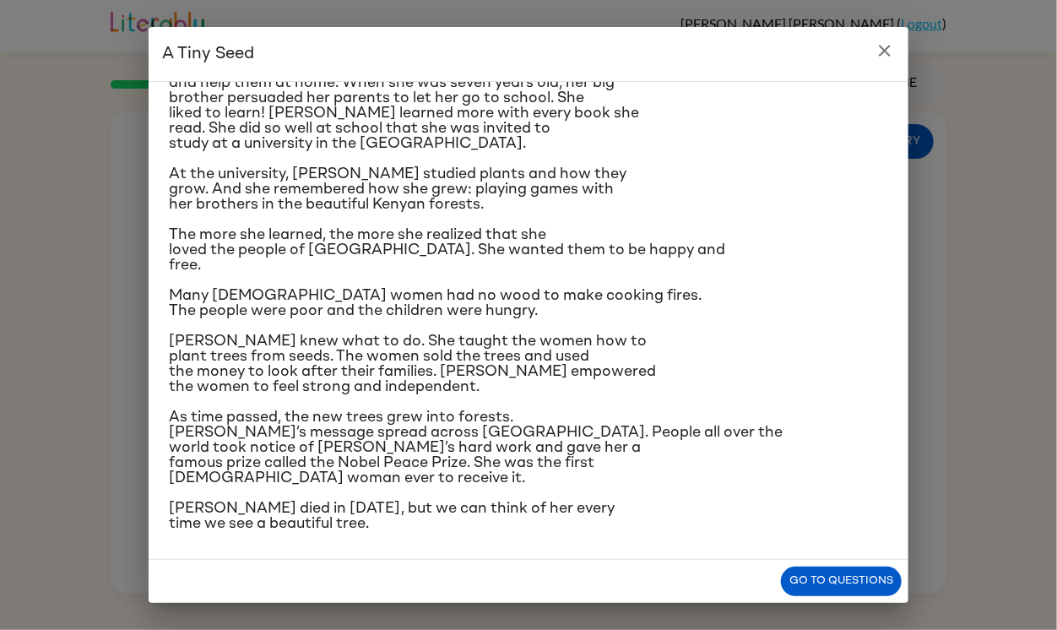
scroll to position [169, 0]
click at [831, 592] on button "Go to questions" at bounding box center [841, 581] width 121 height 30
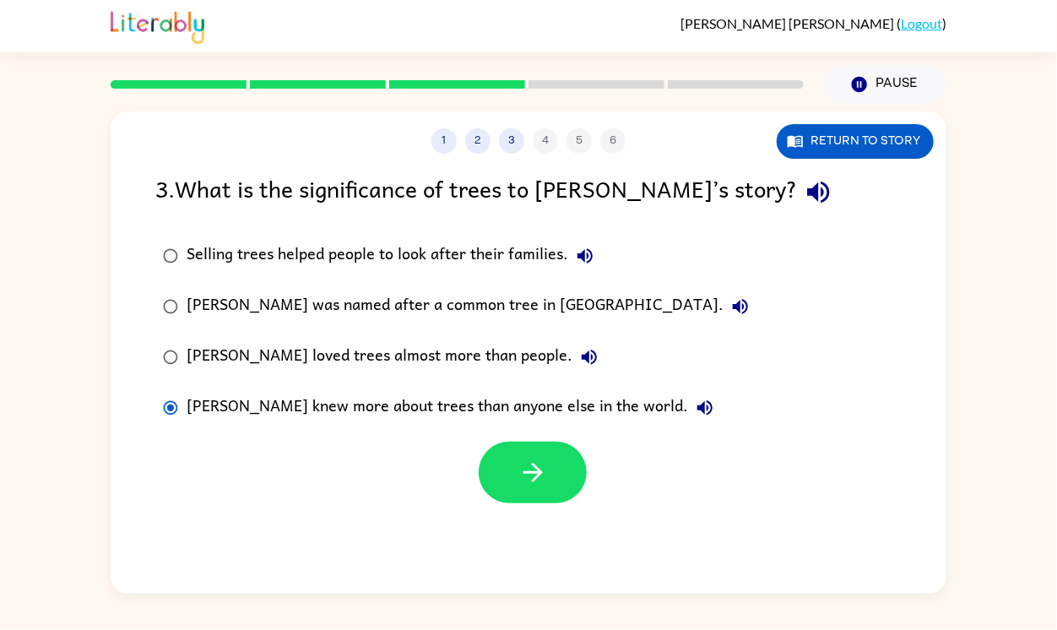
click at [493, 250] on div "Selling trees helped people to look after their families." at bounding box center [393, 256] width 415 height 34
click at [492, 502] on div at bounding box center [532, 472] width 108 height 62
click at [513, 470] on button "button" at bounding box center [532, 472] width 108 height 62
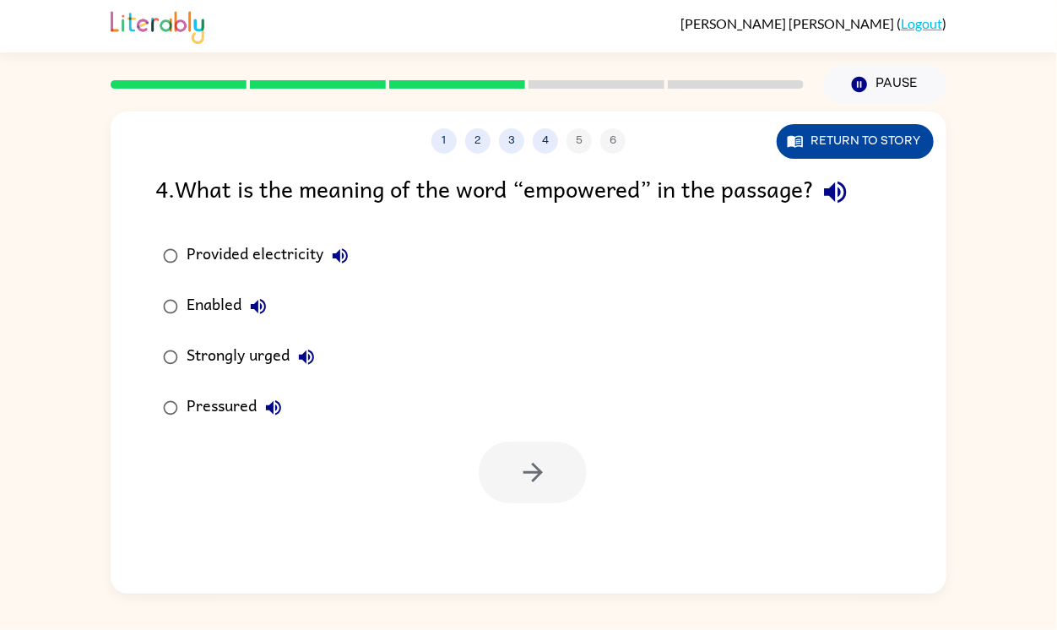
click at [900, 141] on button "Return to story" at bounding box center [854, 141] width 157 height 35
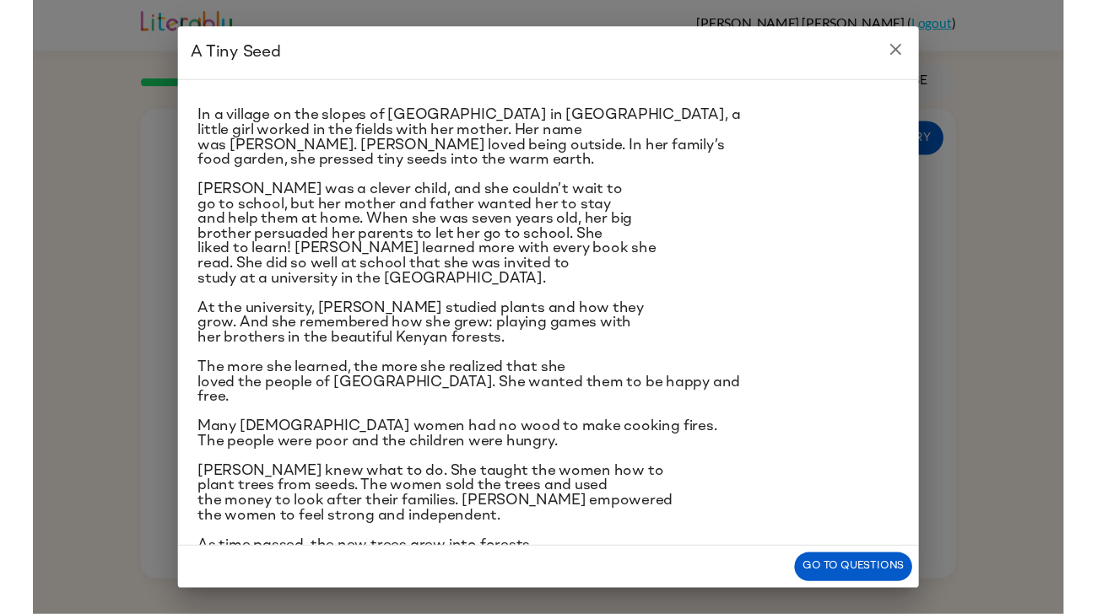
scroll to position [27, 0]
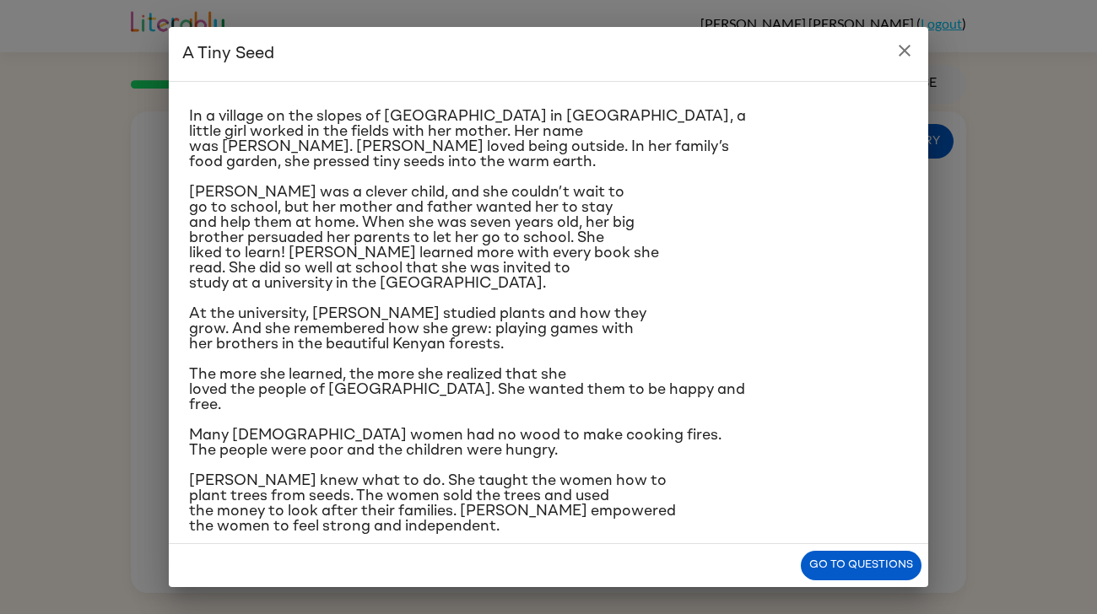
click at [865, 568] on button "Go to questions" at bounding box center [861, 566] width 121 height 30
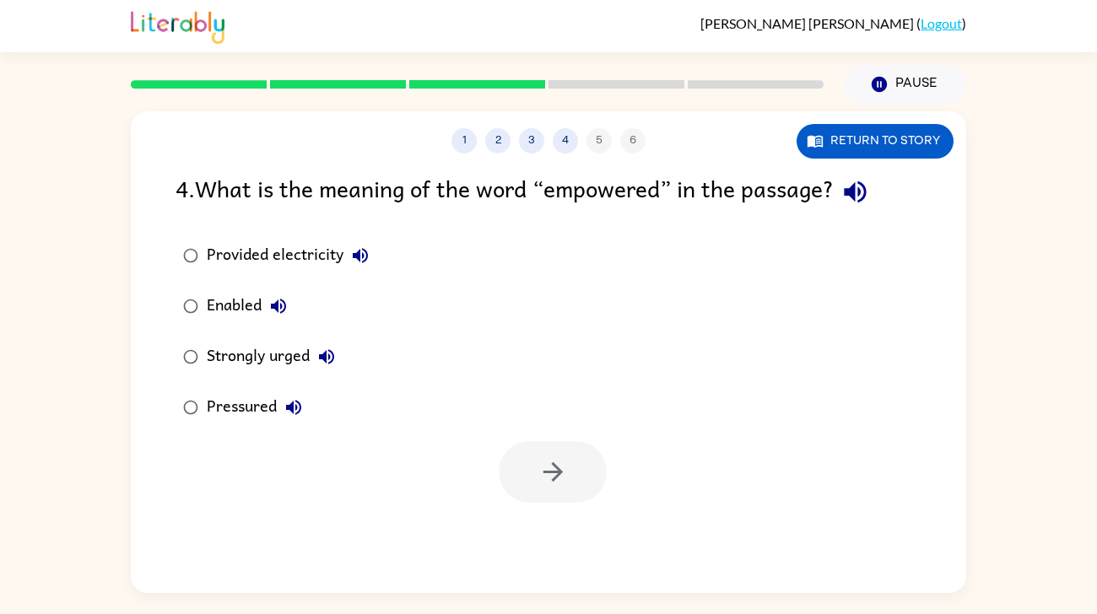
click at [264, 300] on button "Enabled" at bounding box center [279, 306] width 34 height 34
click at [248, 316] on div "Enabled" at bounding box center [251, 306] width 89 height 34
click at [568, 474] on button "button" at bounding box center [553, 472] width 108 height 62
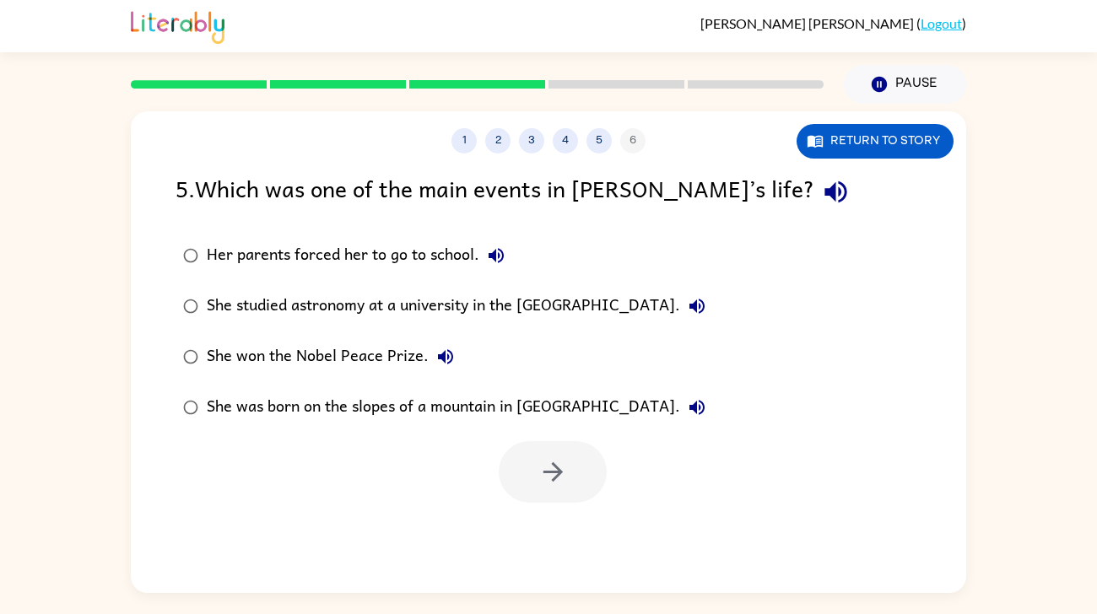
click at [343, 353] on div "She won the Nobel Peace Prize." at bounding box center [335, 357] width 256 height 34
click at [549, 467] on icon "button" at bounding box center [553, 472] width 30 height 30
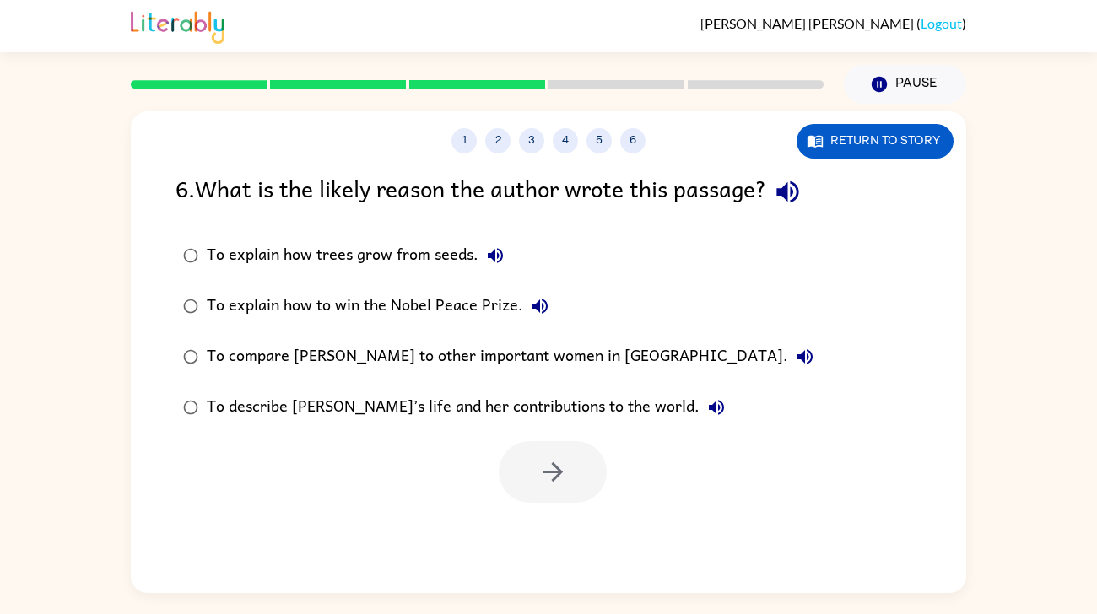
click at [559, 423] on div "To describe [PERSON_NAME]’s life and her contributions to the world." at bounding box center [470, 408] width 527 height 34
click at [581, 477] on button "button" at bounding box center [553, 472] width 108 height 62
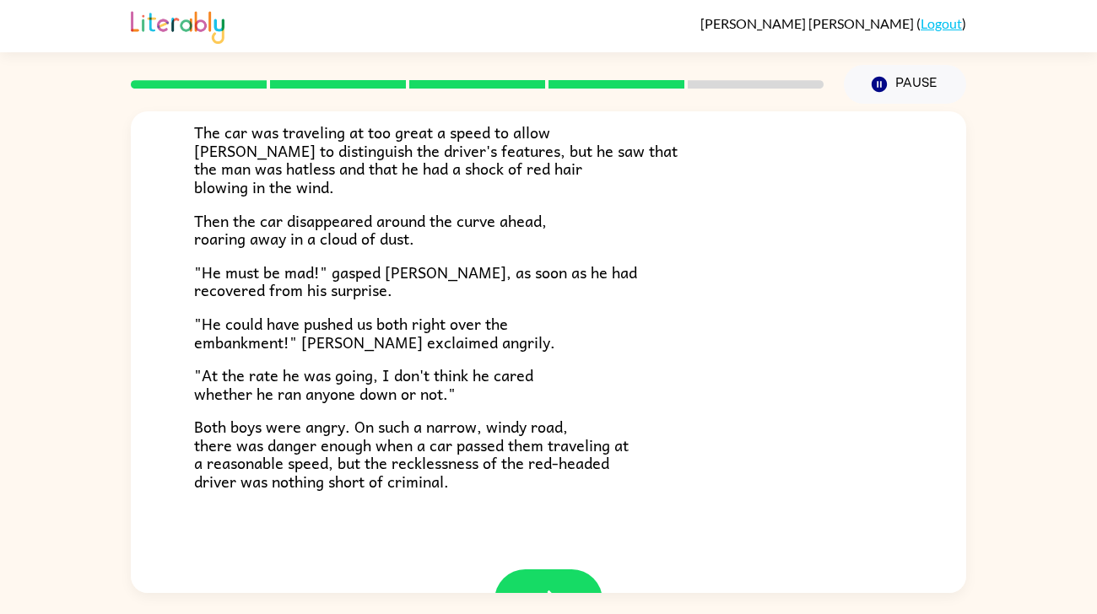
scroll to position [422, 0]
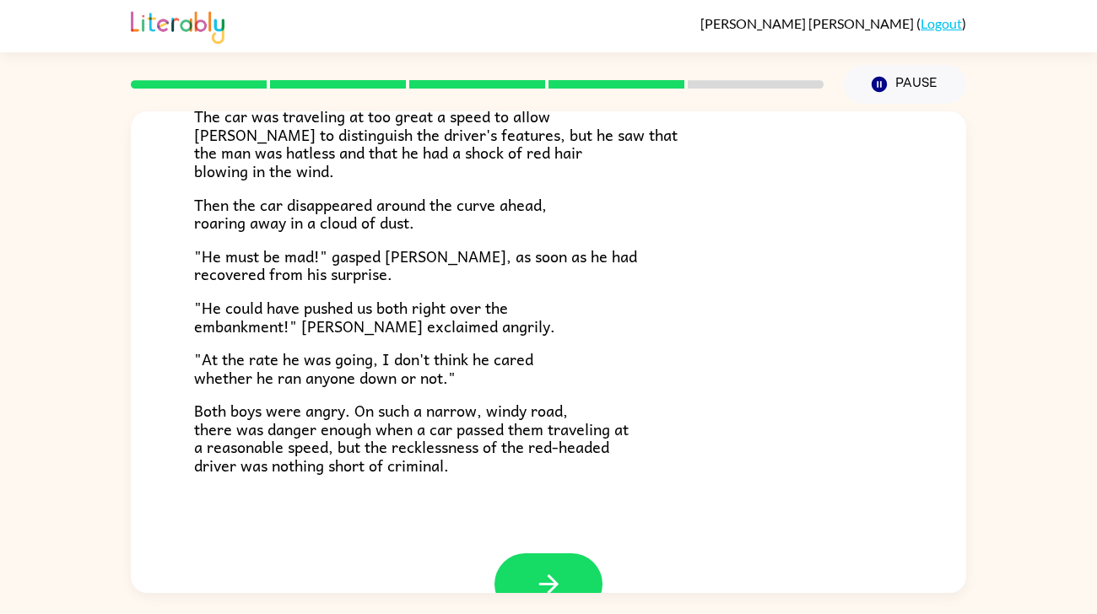
click at [590, 554] on button "button" at bounding box center [549, 585] width 108 height 62
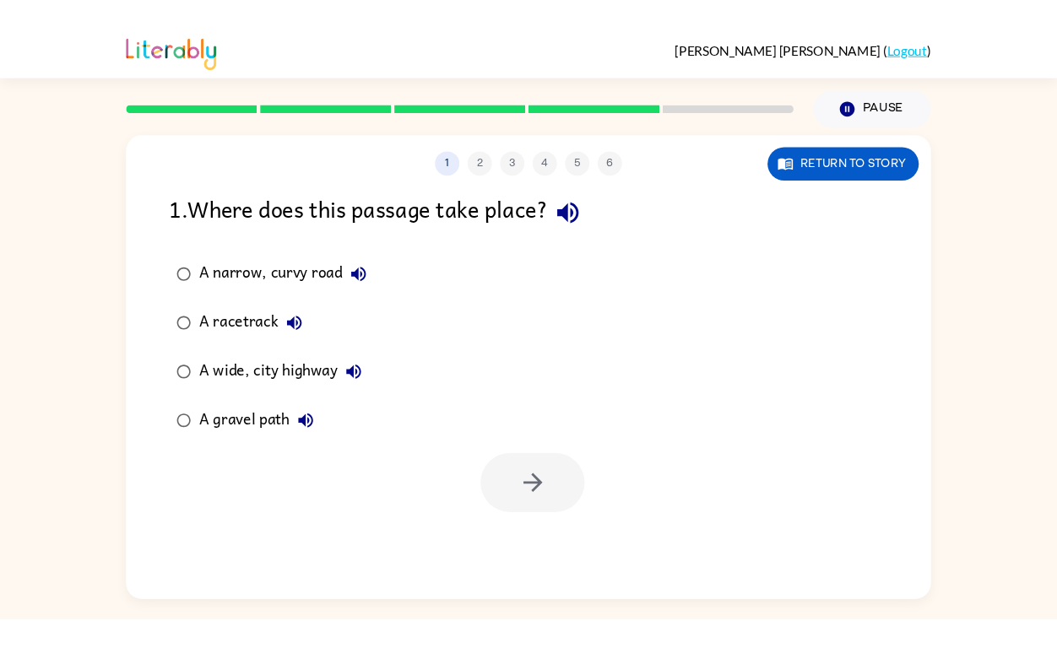
scroll to position [0, 0]
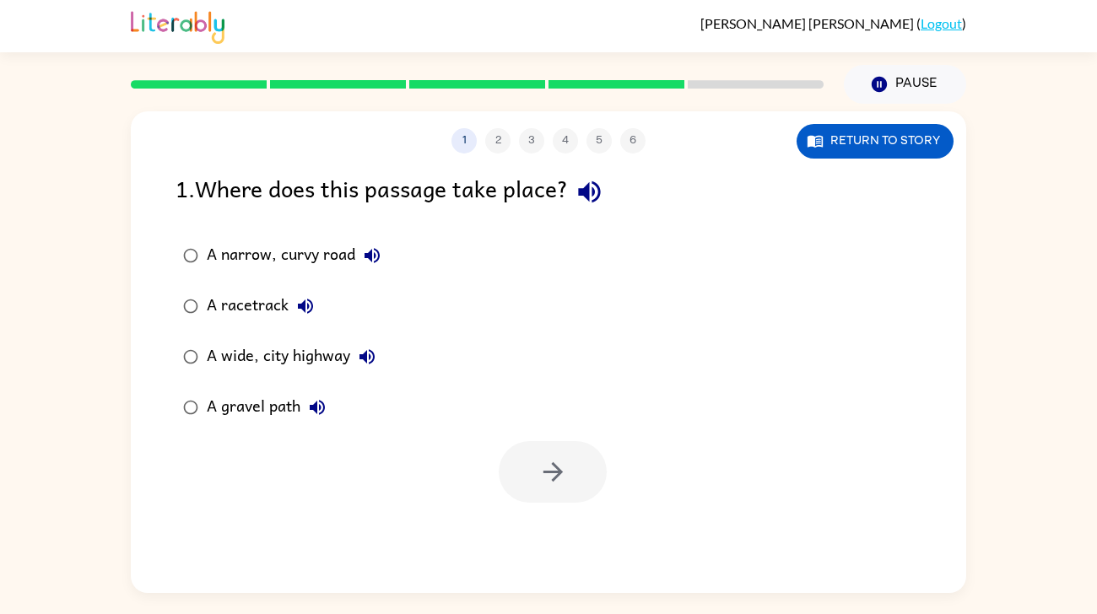
click at [884, 170] on div "1 . Where does this passage take place?" at bounding box center [549, 191] width 746 height 43
click at [901, 126] on button "Return to story" at bounding box center [875, 141] width 157 height 35
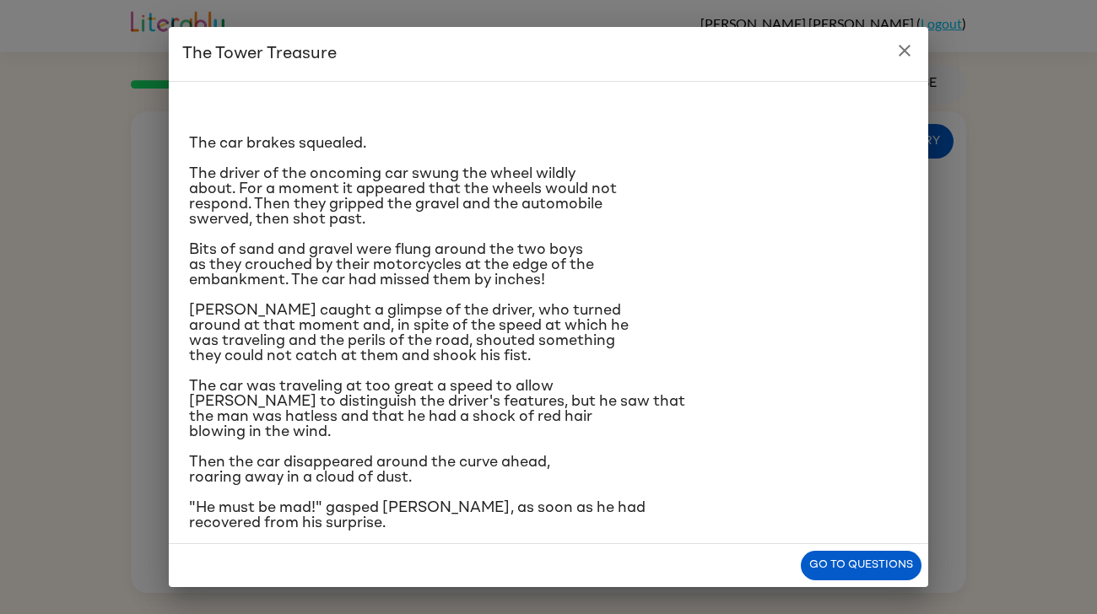
click at [904, 50] on icon "close" at bounding box center [905, 51] width 12 height 12
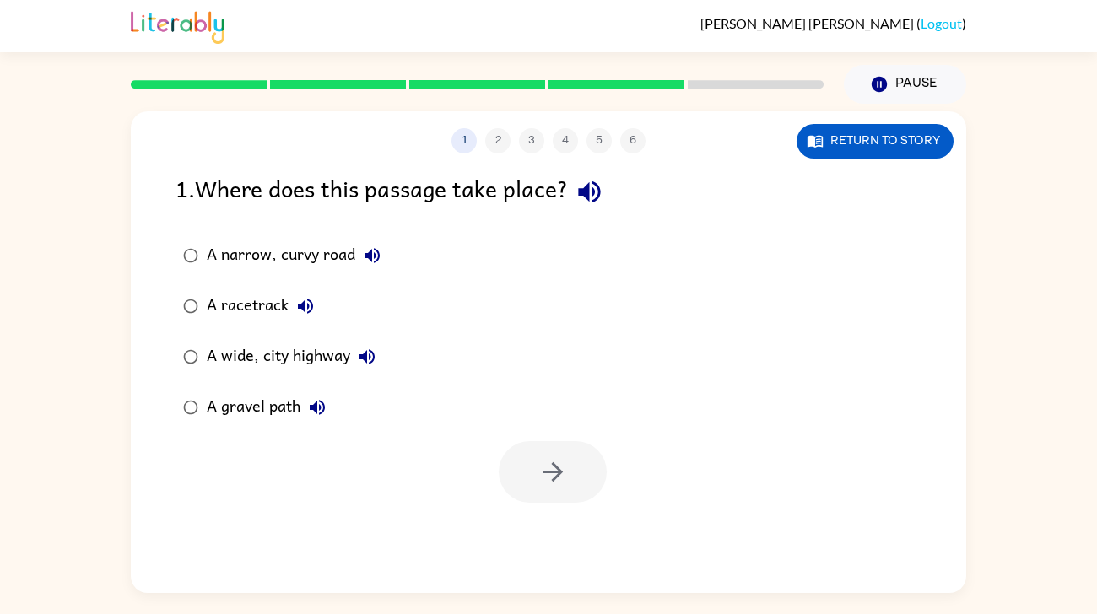
click at [343, 239] on div "A narrow, curvy road" at bounding box center [298, 256] width 182 height 34
click at [588, 458] on button "button" at bounding box center [553, 472] width 108 height 62
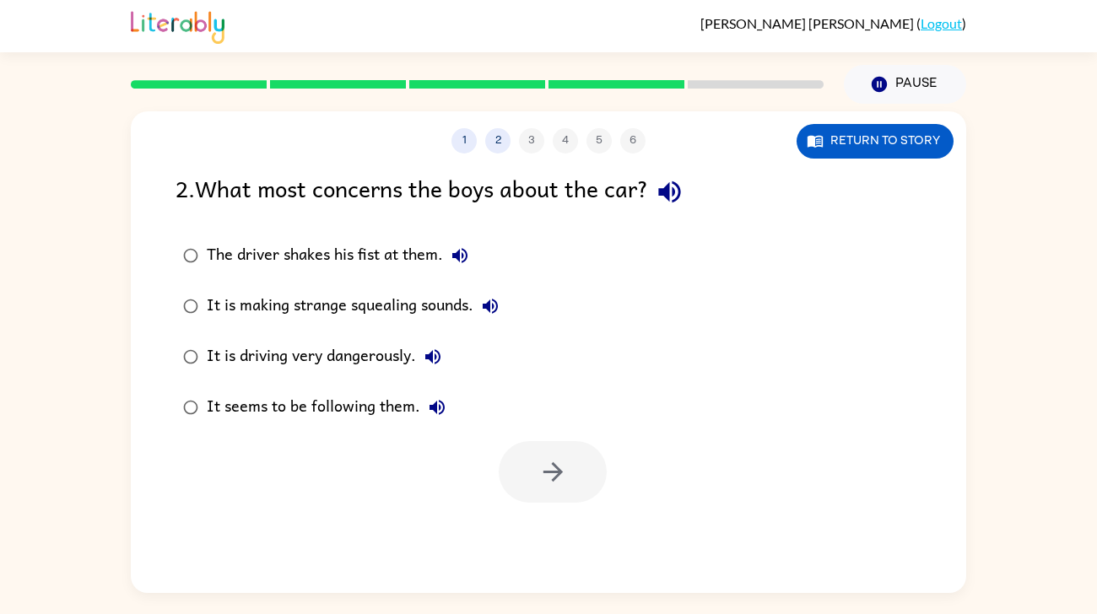
click at [365, 340] on div "It is driving very dangerously." at bounding box center [328, 357] width 243 height 34
click at [565, 457] on icon "button" at bounding box center [553, 472] width 30 height 30
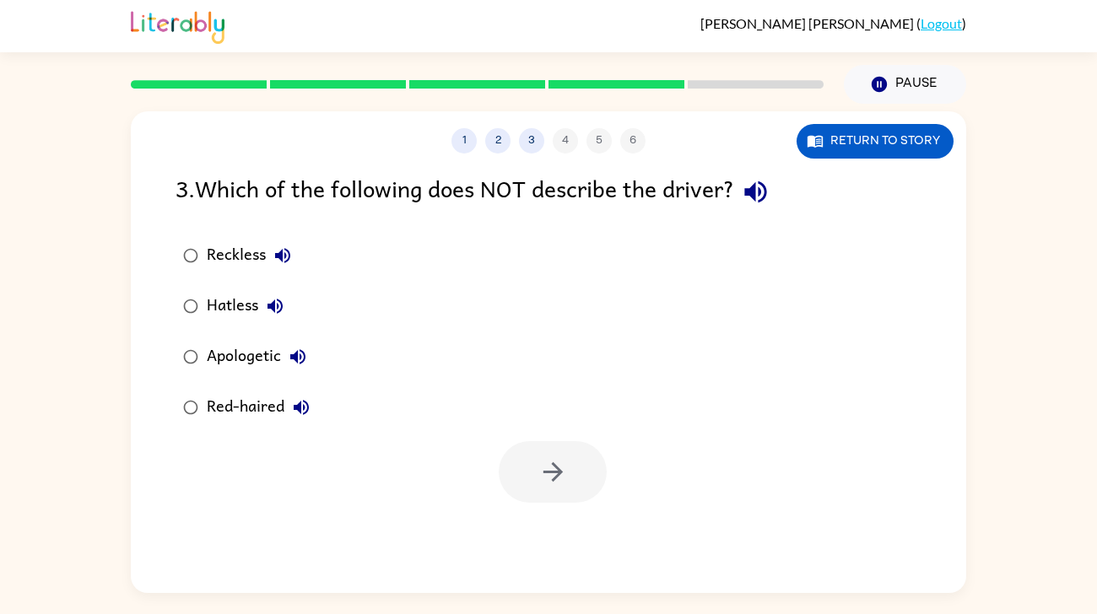
click at [258, 343] on div "Apologetic" at bounding box center [261, 357] width 108 height 34
click at [571, 441] on button "button" at bounding box center [553, 472] width 108 height 62
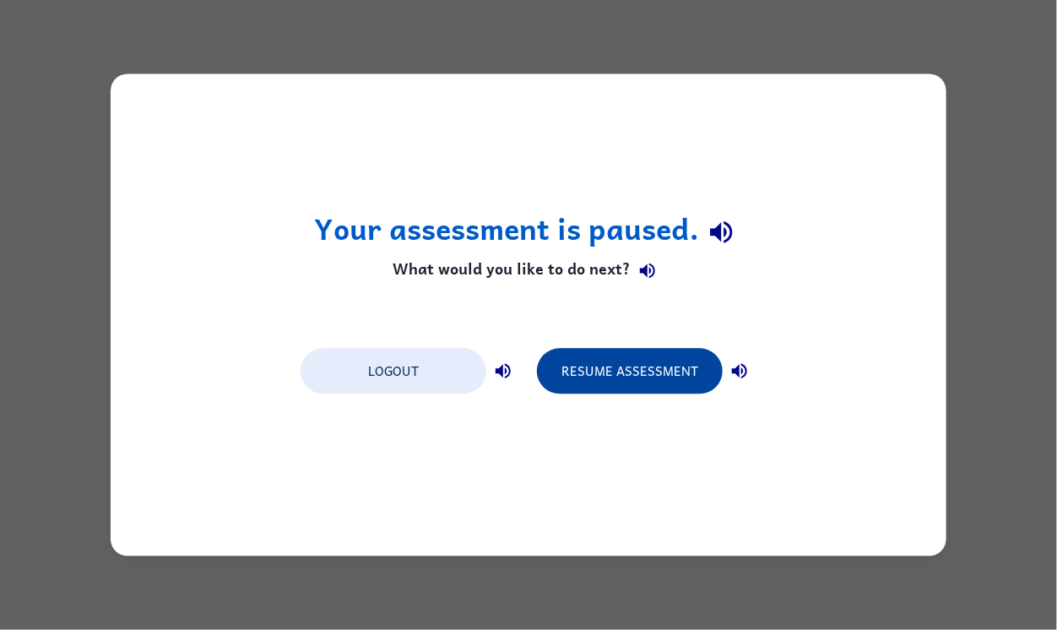
click at [591, 389] on button "Resume Assessment" at bounding box center [630, 372] width 186 height 46
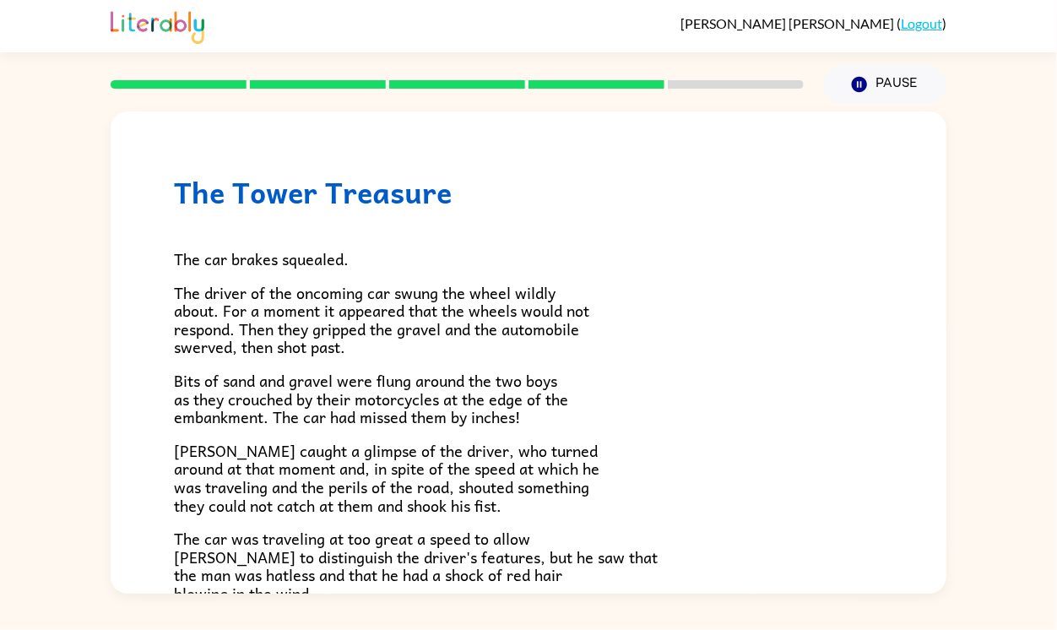
scroll to position [468, 0]
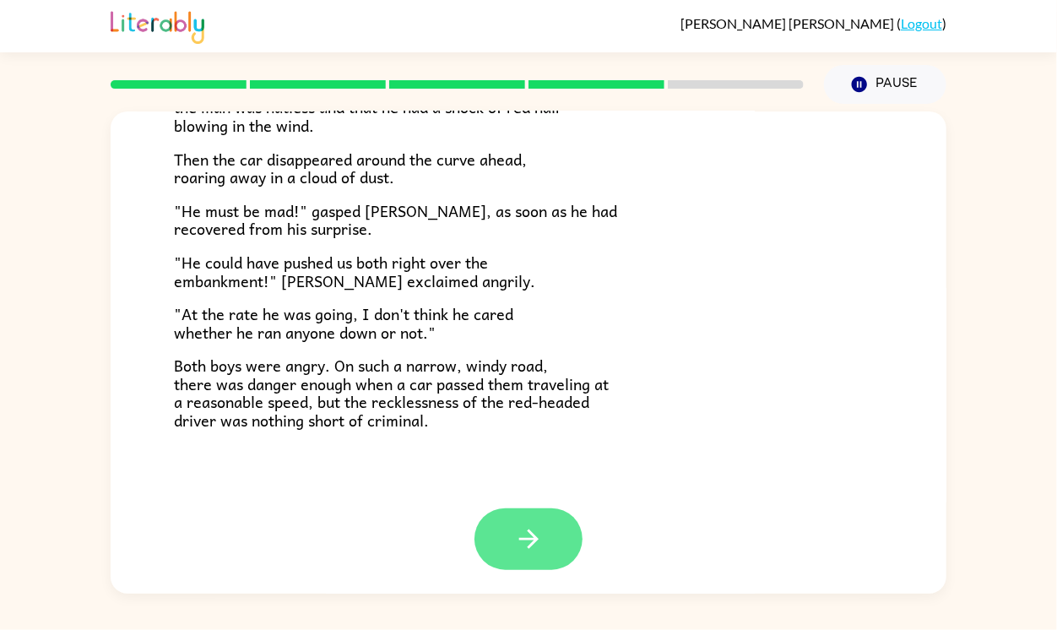
click at [543, 549] on button "button" at bounding box center [528, 539] width 108 height 62
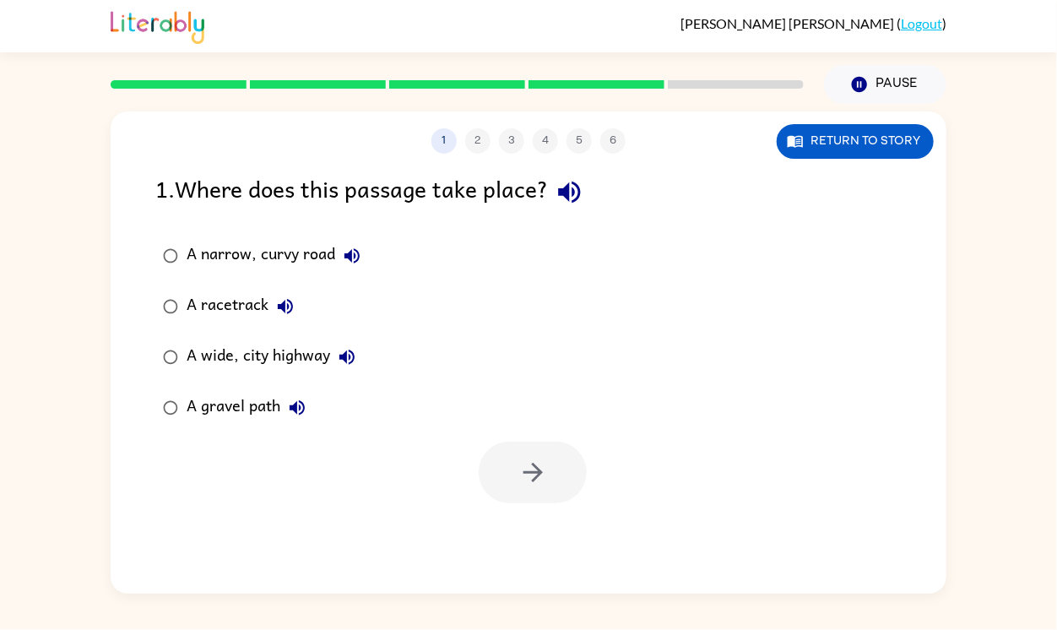
scroll to position [0, 0]
click at [292, 261] on div "A narrow, curvy road" at bounding box center [277, 256] width 182 height 34
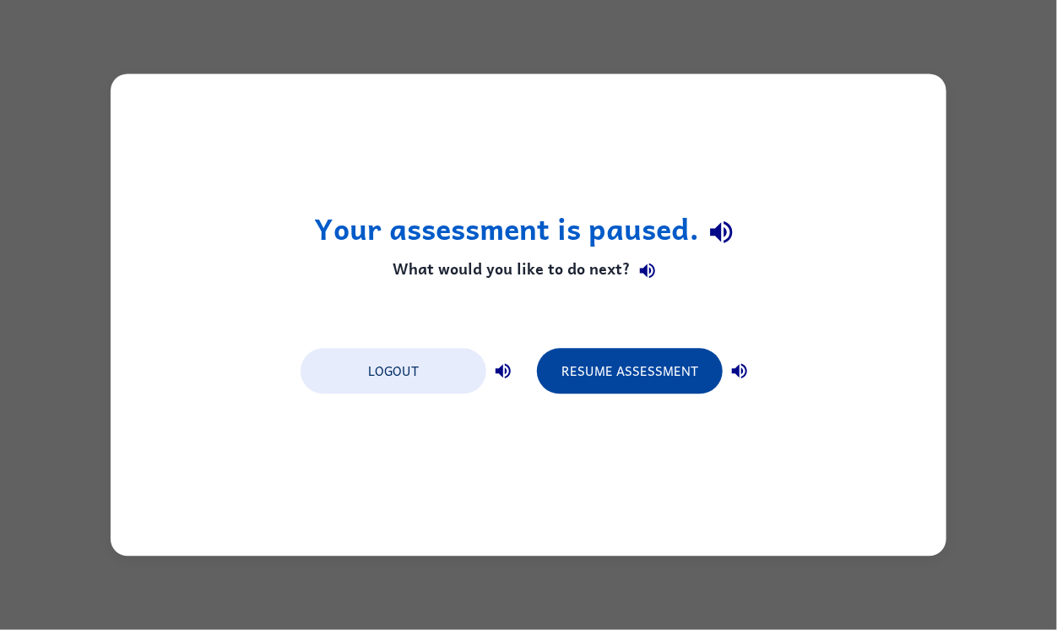
click at [659, 368] on button "Resume Assessment" at bounding box center [630, 372] width 186 height 46
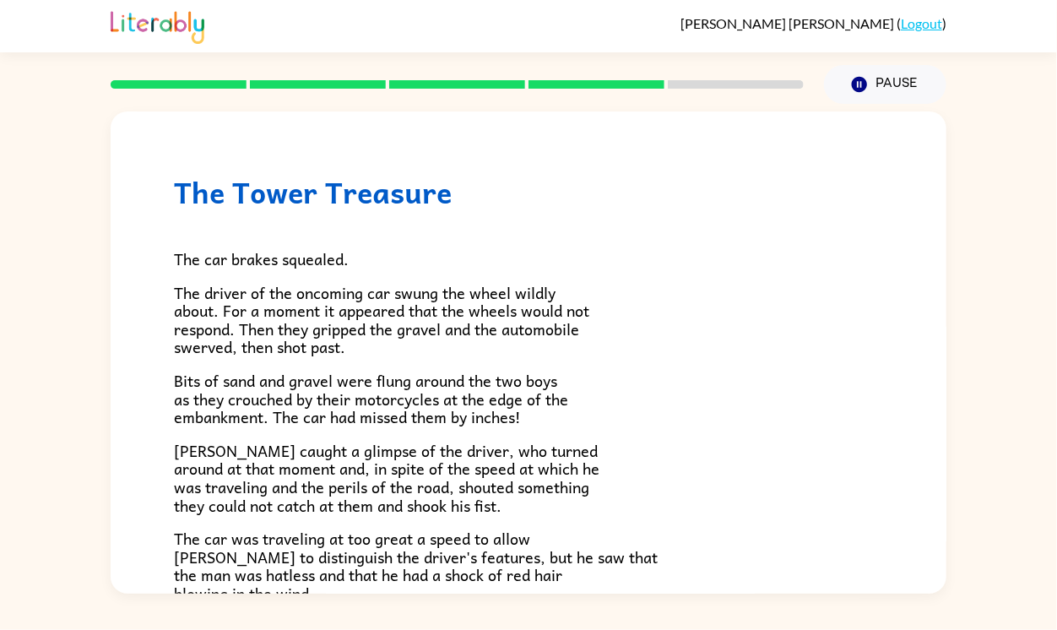
scroll to position [468, 0]
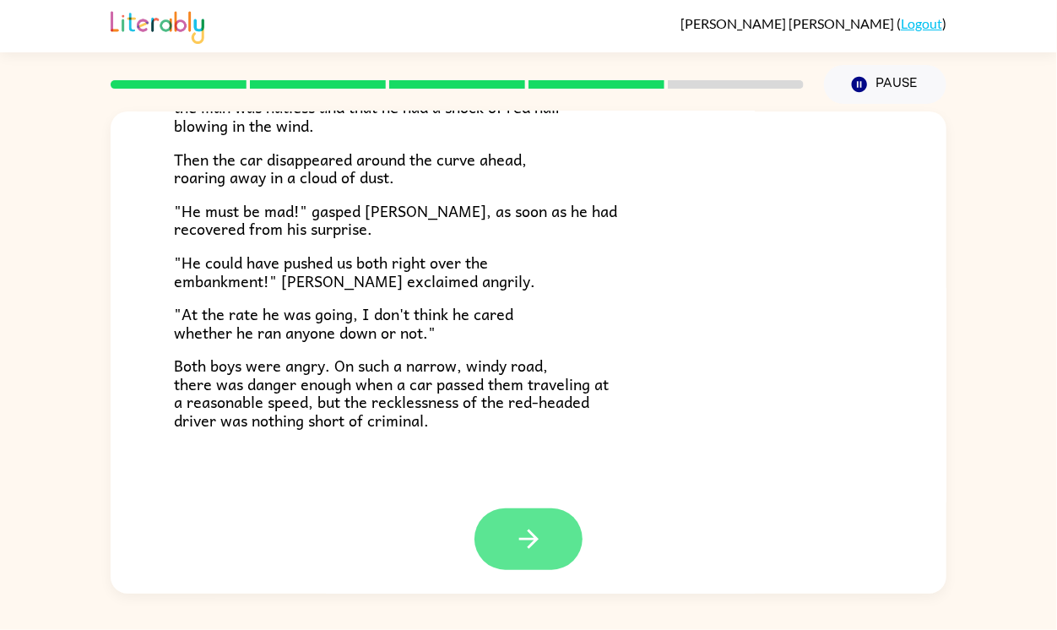
click at [522, 557] on button "button" at bounding box center [528, 539] width 108 height 62
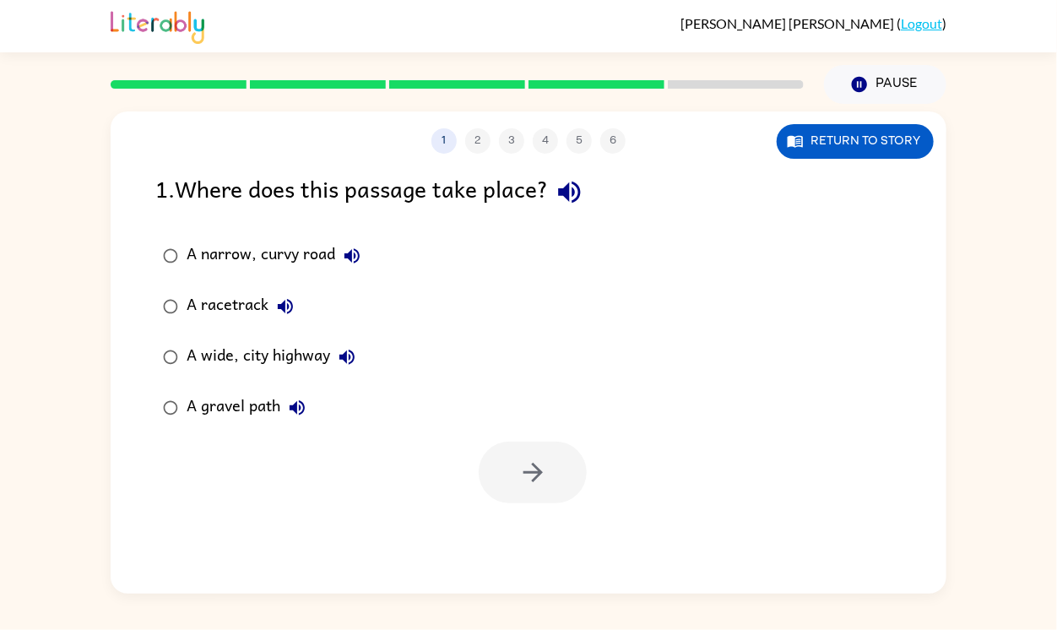
click at [292, 268] on div "A narrow, curvy road" at bounding box center [277, 256] width 182 height 34
click at [494, 441] on div at bounding box center [532, 472] width 108 height 62
click at [538, 480] on icon "button" at bounding box center [533, 472] width 30 height 30
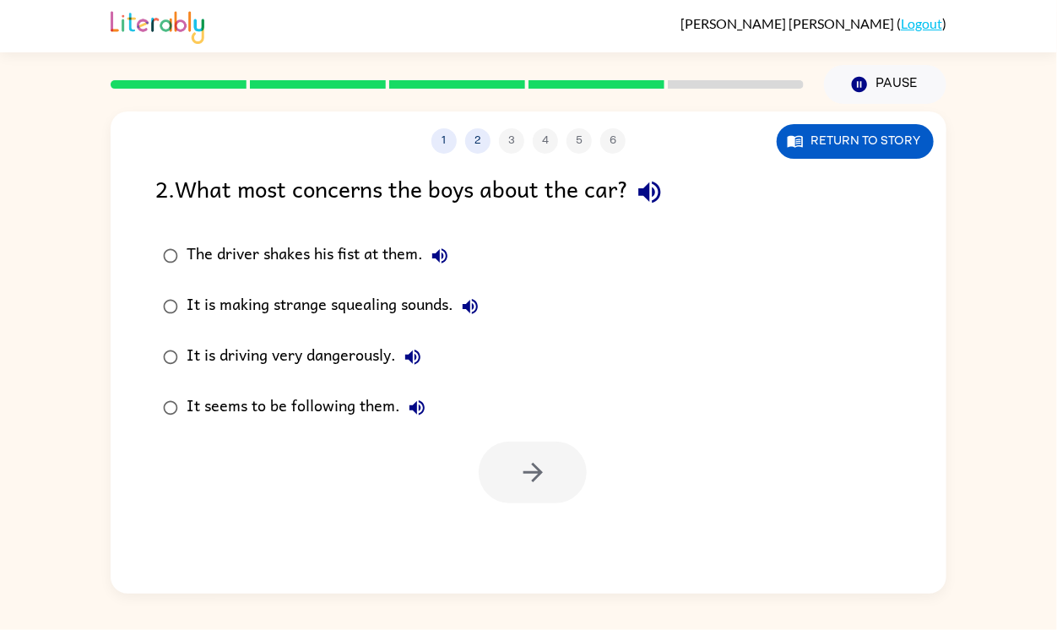
click at [369, 366] on div "It is driving very dangerously." at bounding box center [307, 357] width 243 height 34
click at [505, 462] on button "button" at bounding box center [532, 472] width 108 height 62
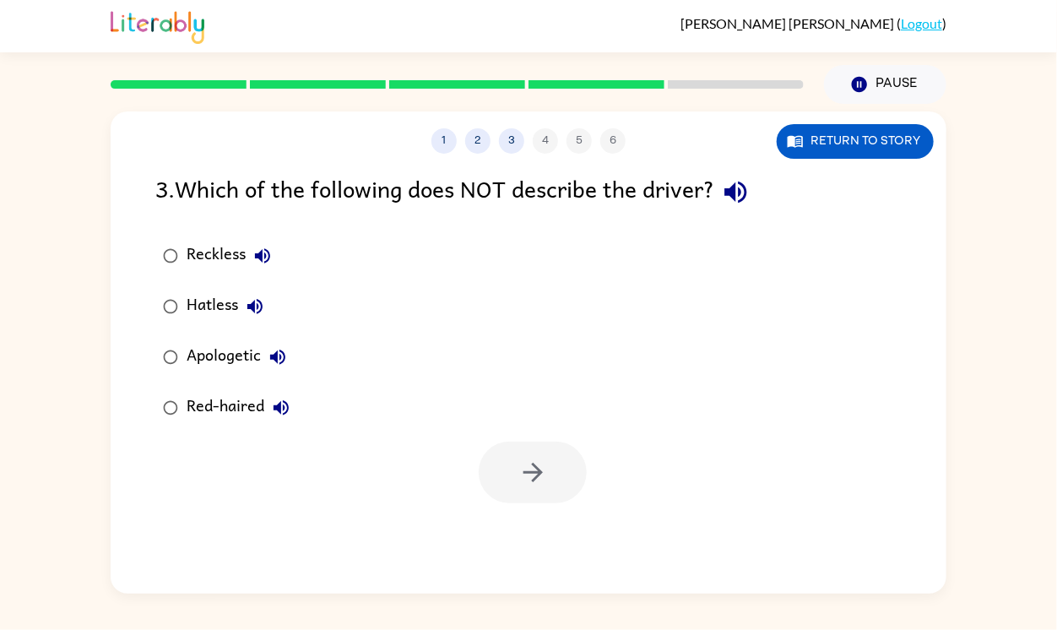
click at [216, 347] on div "Apologetic" at bounding box center [240, 357] width 108 height 34
click at [551, 485] on button "button" at bounding box center [532, 472] width 108 height 62
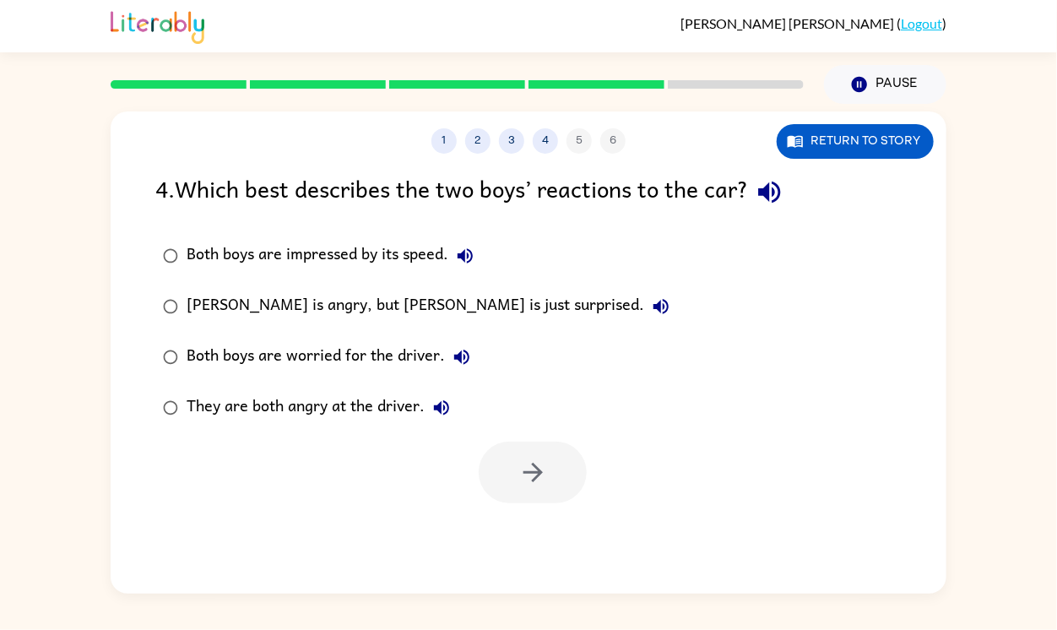
click at [401, 404] on div "They are both angry at the driver." at bounding box center [322, 408] width 272 height 34
click at [564, 440] on div at bounding box center [528, 468] width 835 height 70
click at [539, 531] on div "1 2 3 4 5 6 Return to story 4 . Which best describes the two boys’ reactions to…" at bounding box center [528, 352] width 835 height 482
click at [525, 459] on icon "button" at bounding box center [533, 472] width 30 height 30
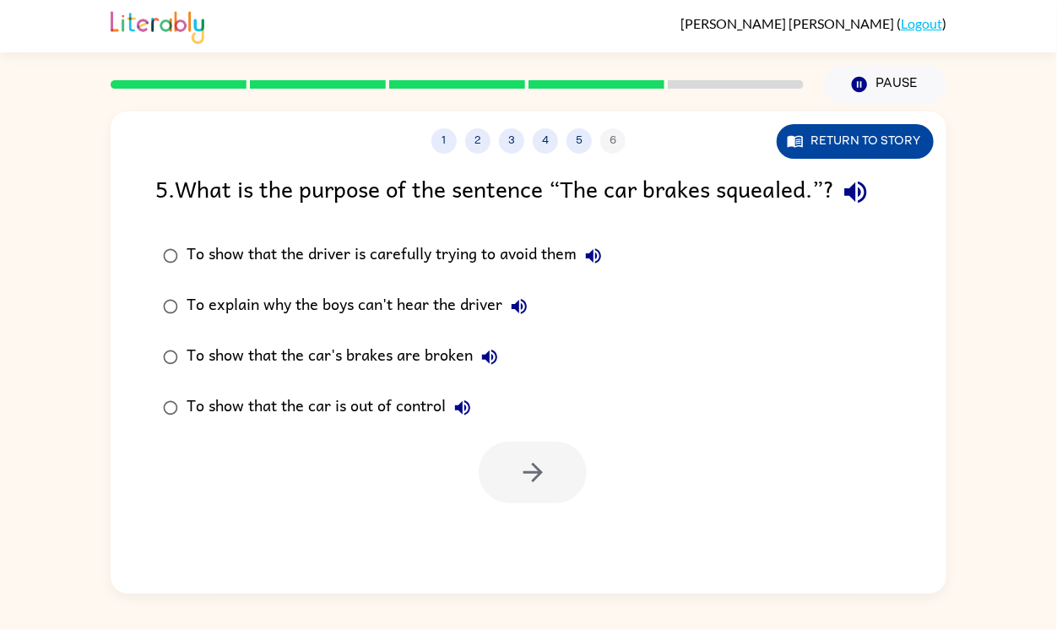
click at [884, 146] on button "Return to story" at bounding box center [854, 141] width 157 height 35
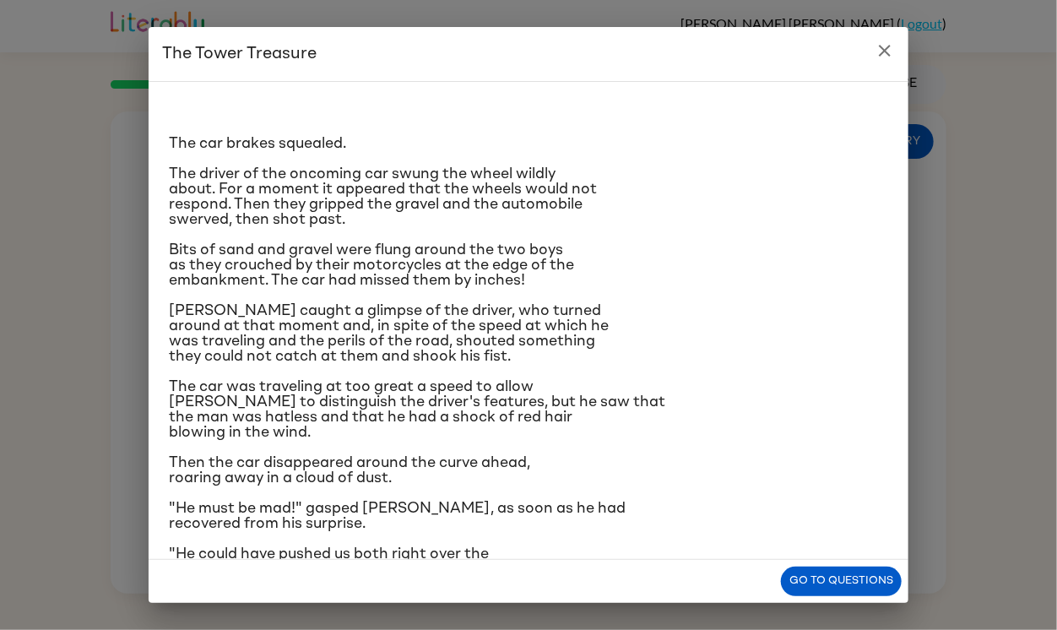
click at [896, 38] on h2 "The Tower Treasure" at bounding box center [528, 54] width 759 height 54
click at [889, 49] on icon "close" at bounding box center [884, 51] width 20 height 20
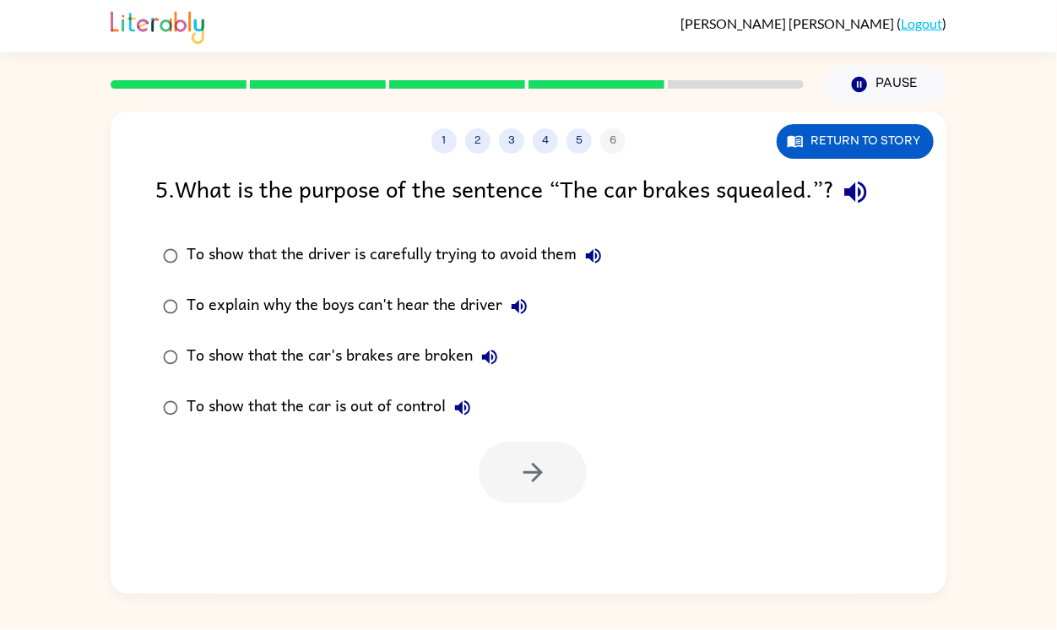
click at [415, 418] on div "To show that the car is out of control" at bounding box center [332, 408] width 293 height 34
click at [524, 448] on button "button" at bounding box center [532, 472] width 108 height 62
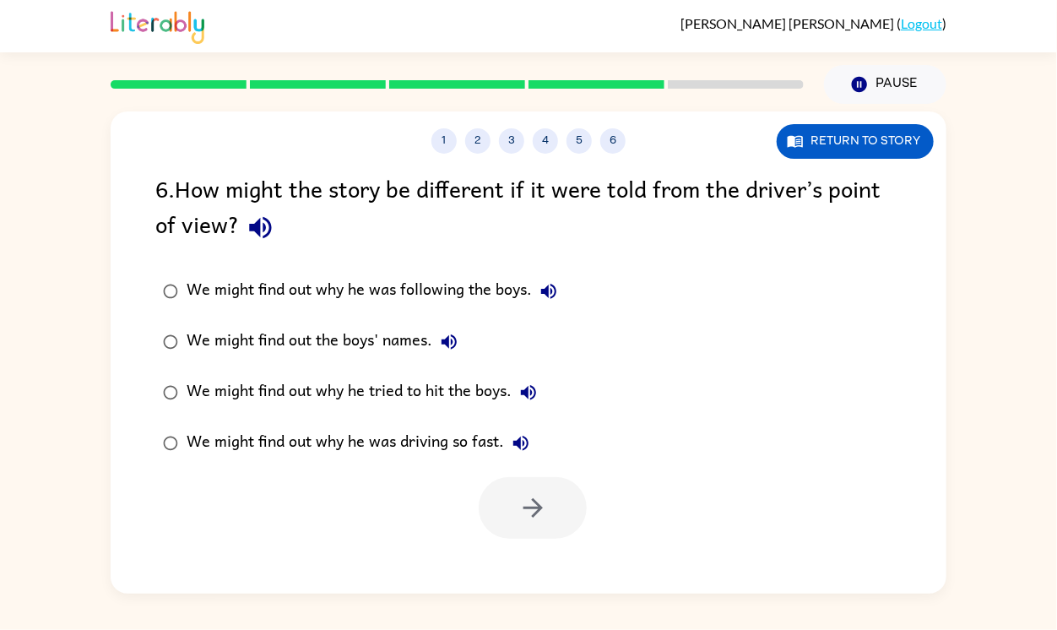
click at [478, 399] on div "We might find out why he tried to hit the boys." at bounding box center [365, 393] width 359 height 34
click at [429, 449] on div "We might find out why he was driving so fast." at bounding box center [361, 443] width 351 height 34
click at [549, 524] on button "button" at bounding box center [532, 508] width 108 height 62
